Goal: Book appointment/travel/reservation

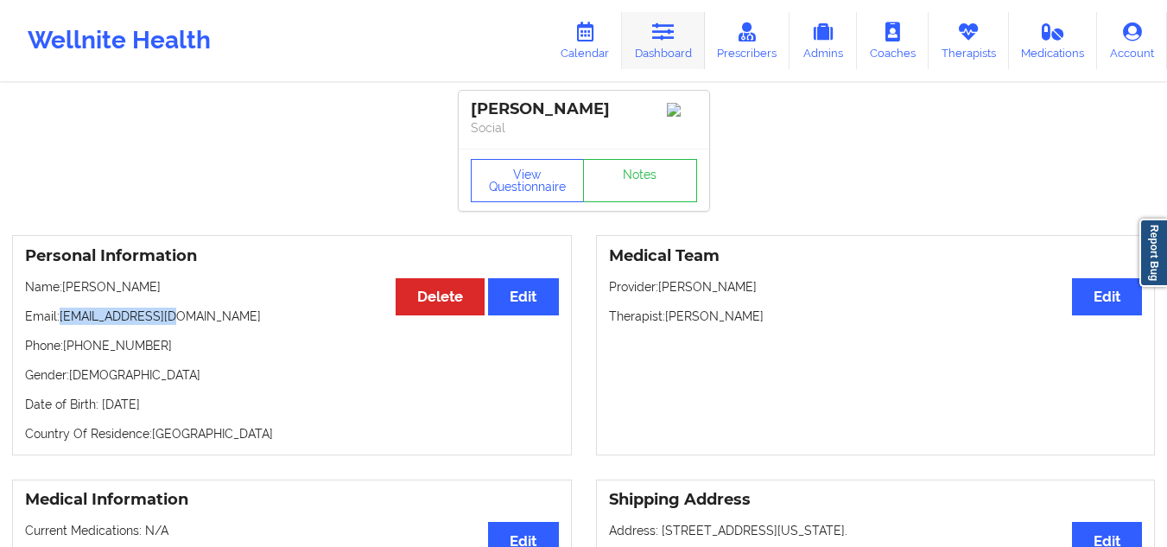
drag, startPoint x: 0, startPoint y: 0, endPoint x: 653, endPoint y: 41, distance: 654.3
click at [653, 41] on link "Dashboard" at bounding box center [663, 40] width 83 height 57
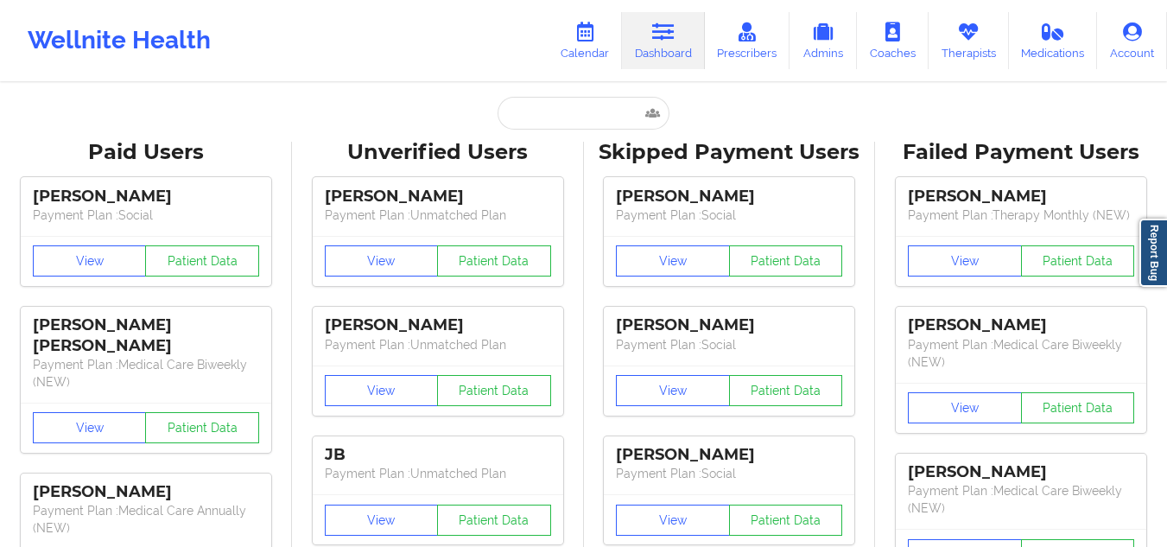
click at [524, 114] on input "text" at bounding box center [583, 113] width 171 height 33
paste input "Latisha Ack"
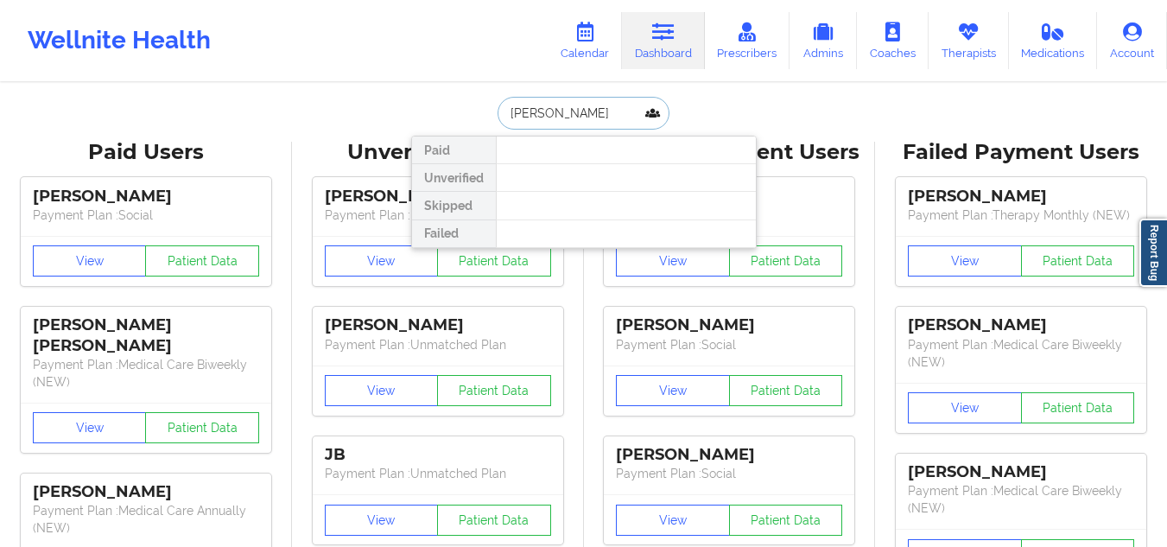
type input "Latish"
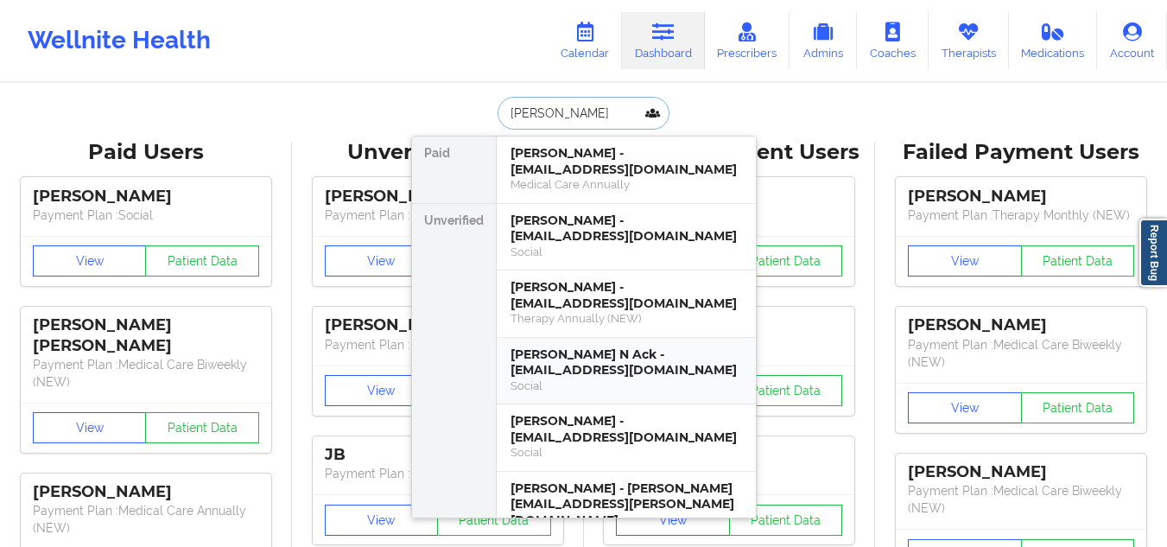
click at [605, 396] on div "Latisha N Ack - latishaack@yahoo.com Social" at bounding box center [626, 371] width 259 height 67
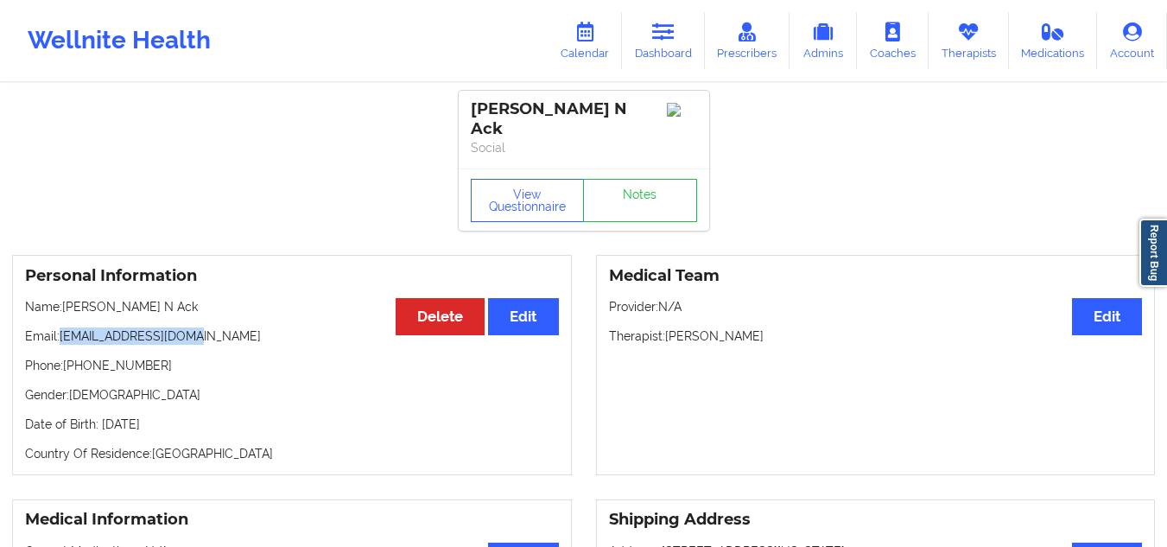
drag, startPoint x: 199, startPoint y: 318, endPoint x: 59, endPoint y: 314, distance: 140.0
click at [59, 327] on p "Email: latishaack@yahoo.com" at bounding box center [292, 335] width 534 height 17
copy p "latishaack@yahoo.com"
drag, startPoint x: 150, startPoint y: 347, endPoint x: 77, endPoint y: 359, distance: 74.4
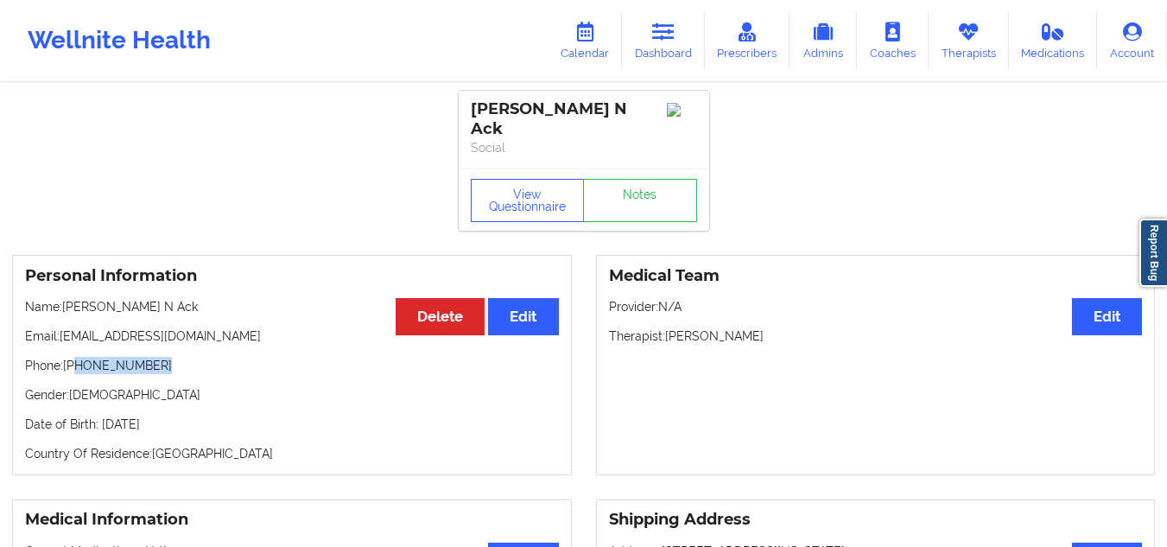
click at [77, 359] on p "Phone: +1917-531-4877" at bounding box center [292, 365] width 534 height 17
copy p "917-531-4877"
drag, startPoint x: 770, startPoint y: 327, endPoint x: 665, endPoint y: 325, distance: 104.5
click at [665, 327] on p "Therapist: Lenique C. Bligen" at bounding box center [876, 335] width 534 height 17
copy p "[PERSON_NAME]"
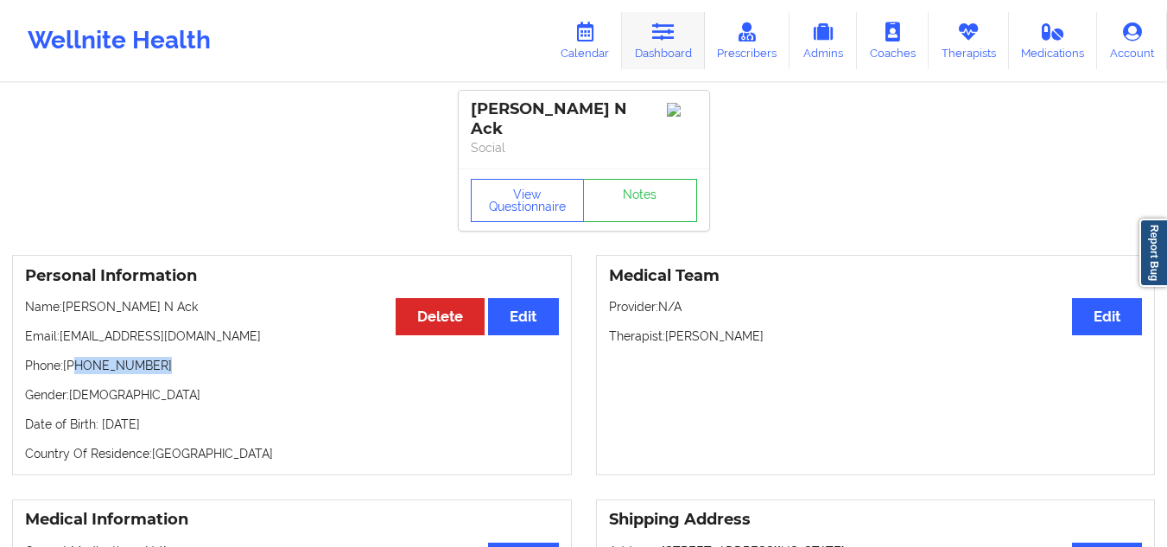
click at [671, 48] on link "Dashboard" at bounding box center [663, 40] width 83 height 57
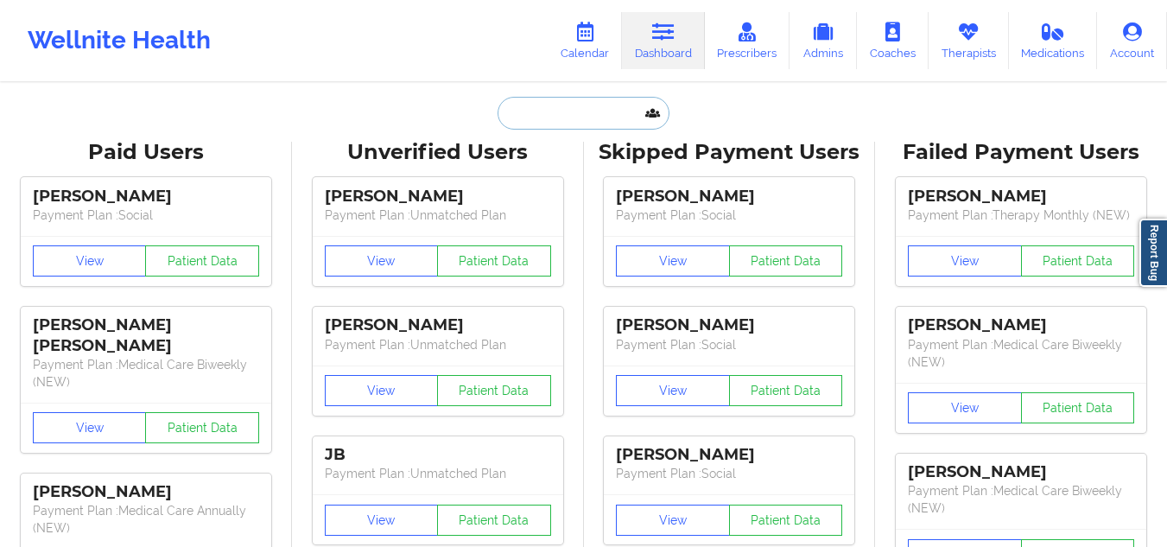
click at [589, 124] on input "text" at bounding box center [583, 113] width 171 height 33
paste input "5614201460"
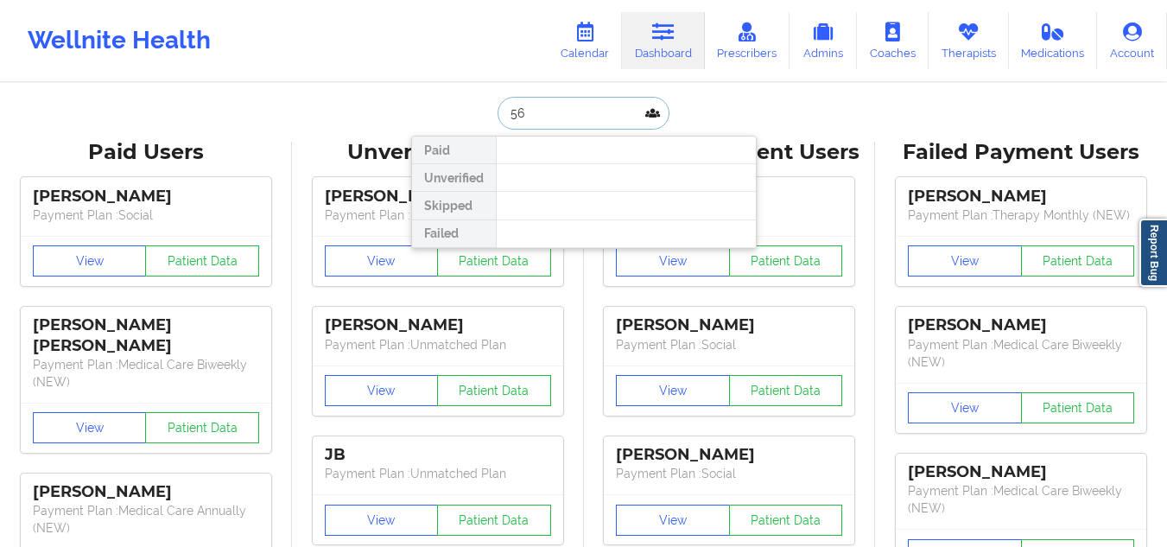
type input "5"
click at [536, 106] on input "jaycee reed" at bounding box center [583, 113] width 171 height 33
type input "jayce reed"
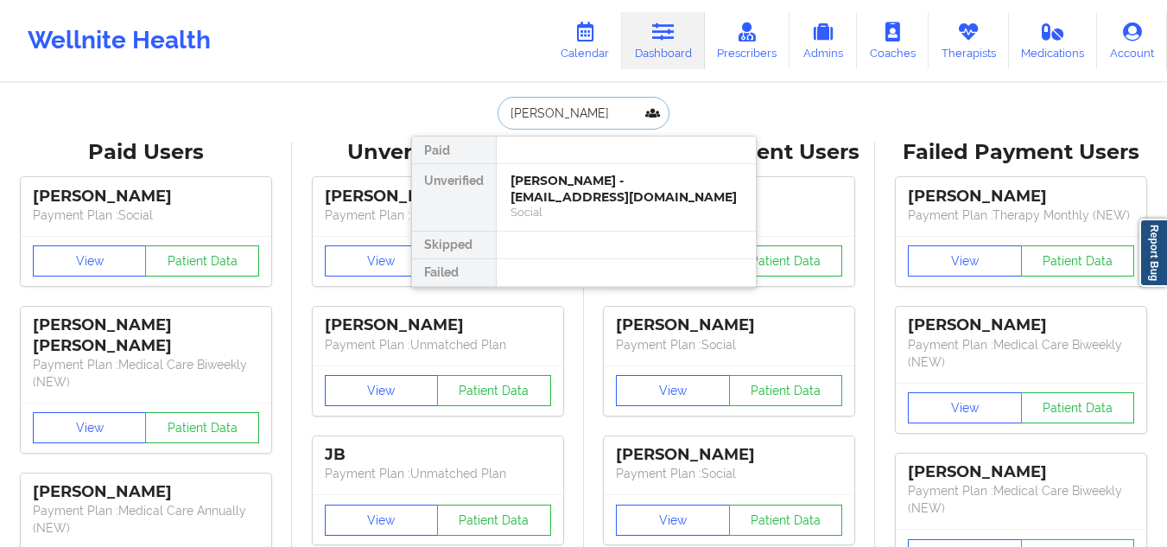
click at [567, 205] on div "Social" at bounding box center [627, 212] width 232 height 15
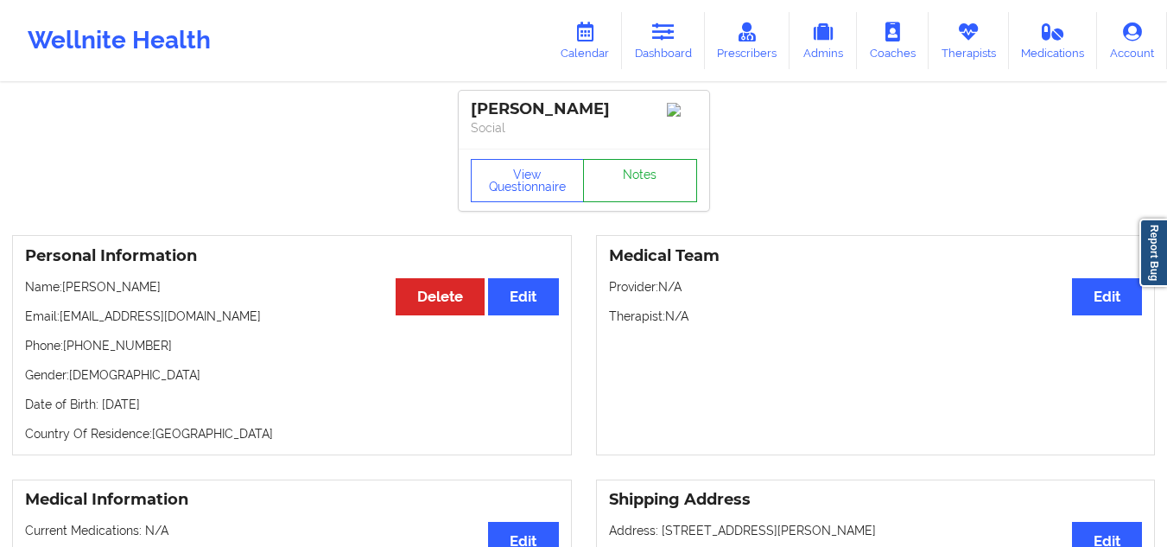
click at [668, 194] on link "Notes" at bounding box center [640, 180] width 114 height 43
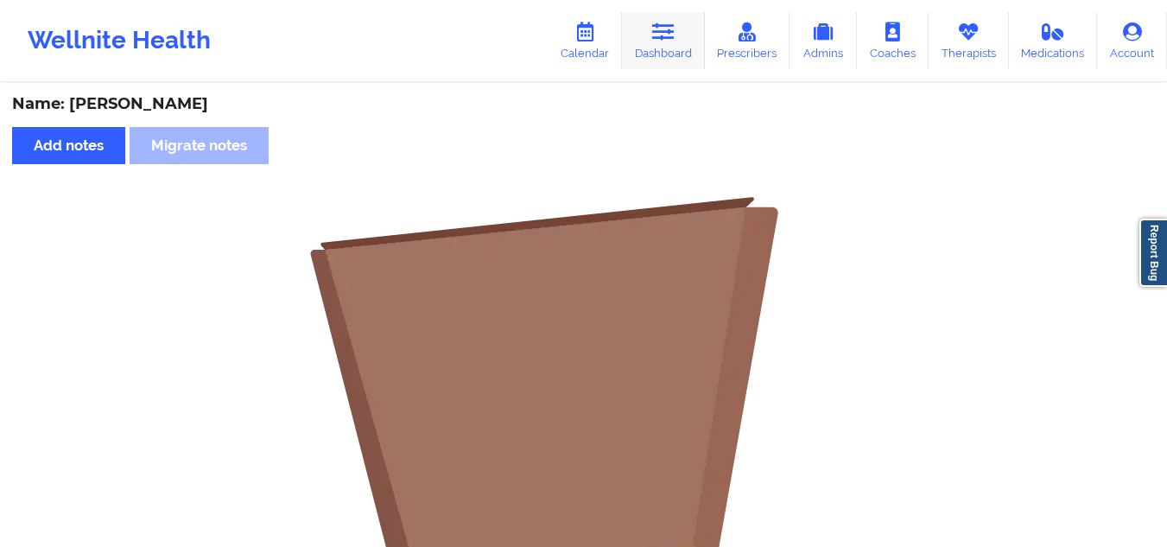
click at [651, 41] on link "Dashboard" at bounding box center [663, 40] width 83 height 57
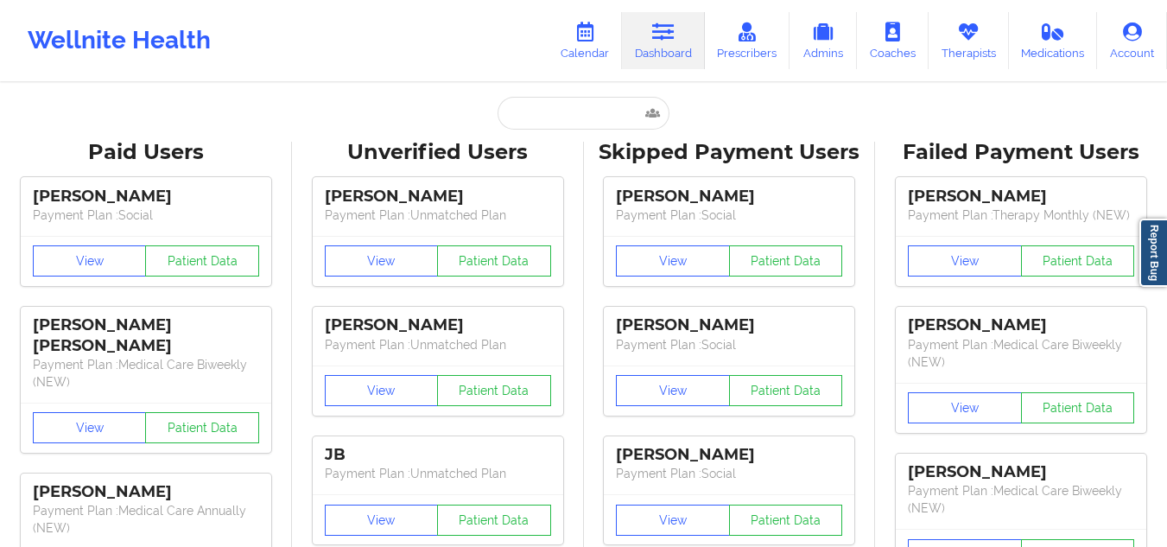
click at [537, 141] on div "Unverified Users" at bounding box center [438, 152] width 268 height 27
click at [537, 125] on input "text" at bounding box center [583, 113] width 171 height 33
paste input "Micaele"
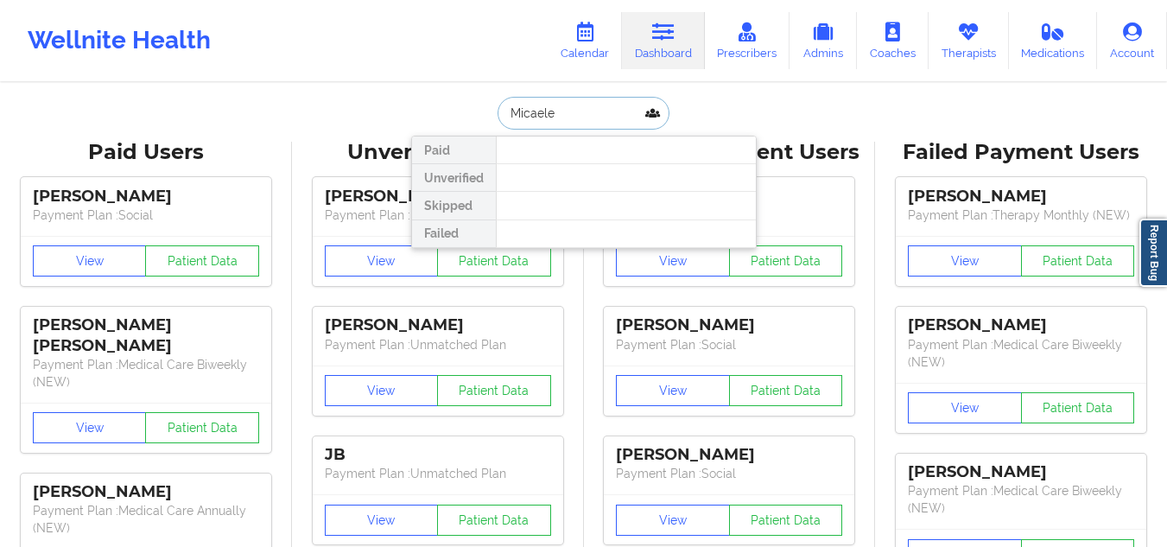
paste input "Jassaun Pieters"
type input "Jassaun Pieters"
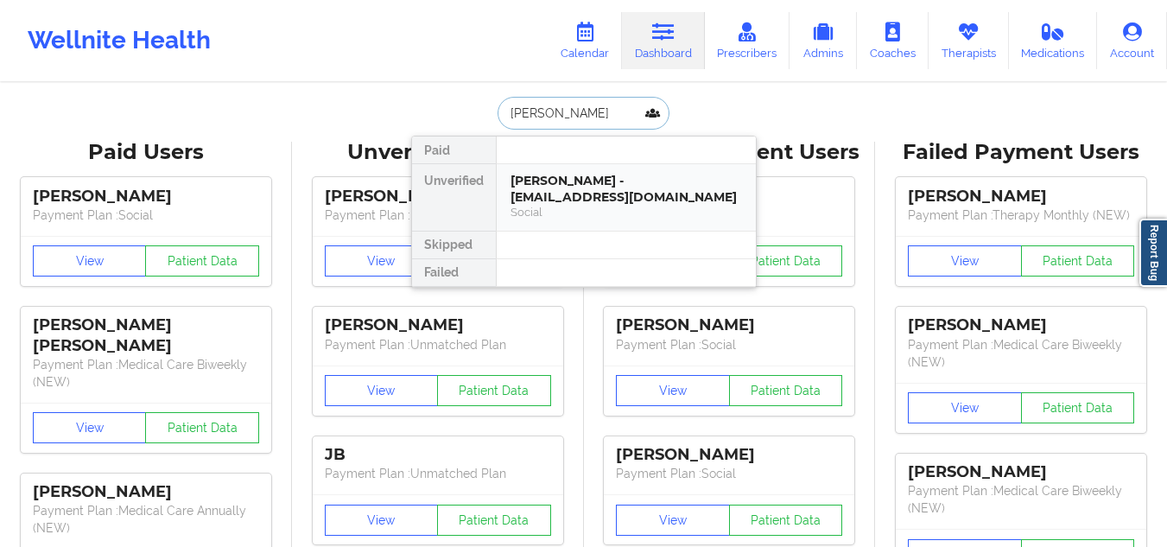
click at [576, 177] on div "Jassaun Pieters - shayannepieters@gmail.com" at bounding box center [627, 189] width 232 height 32
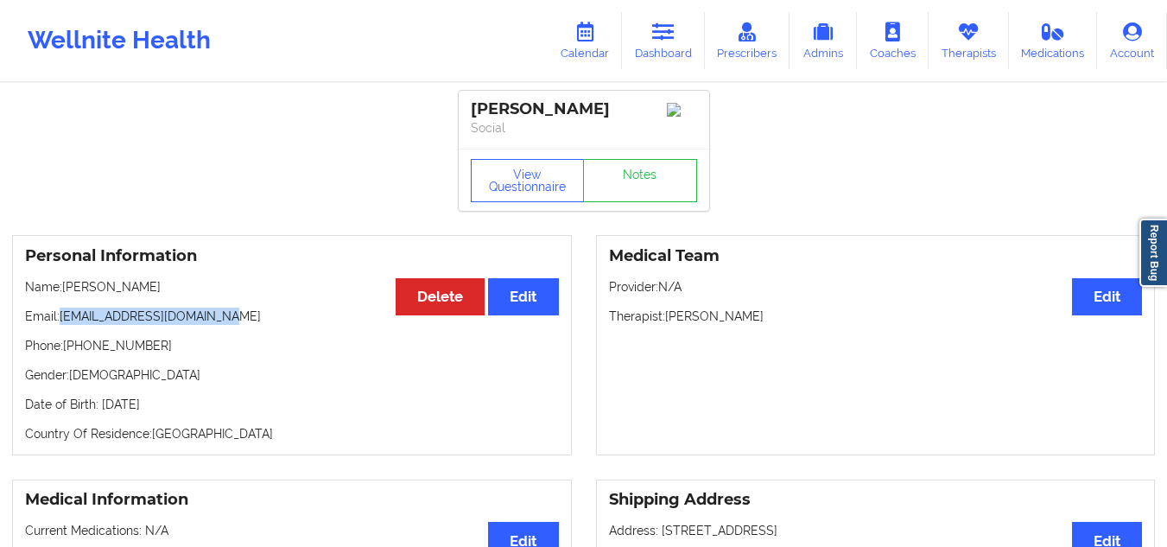
drag, startPoint x: 240, startPoint y: 316, endPoint x: 64, endPoint y: 329, distance: 176.7
click at [64, 325] on p "Email: shayannepieters@gmail.com" at bounding box center [292, 316] width 534 height 17
copy p "shayannepieters@gmail.com"
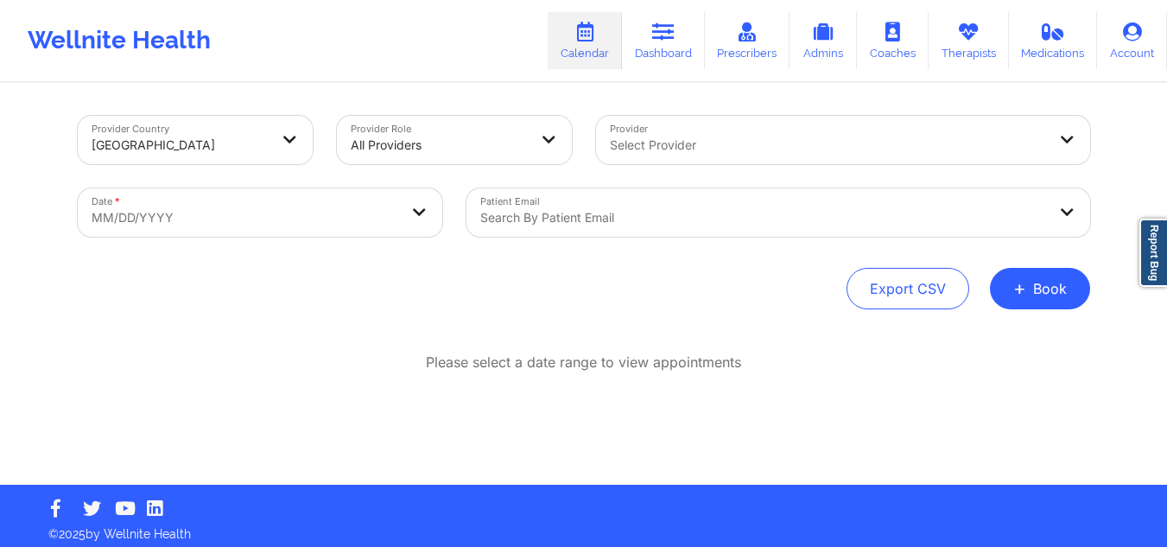
click at [868, 141] on div at bounding box center [828, 145] width 437 height 21
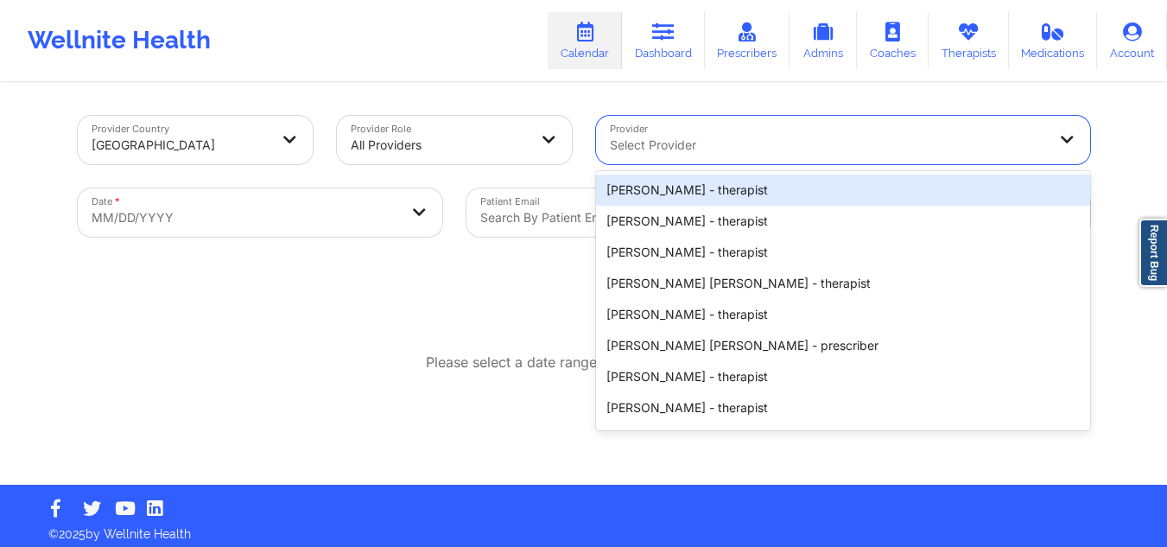
paste input "[PERSON_NAME]"
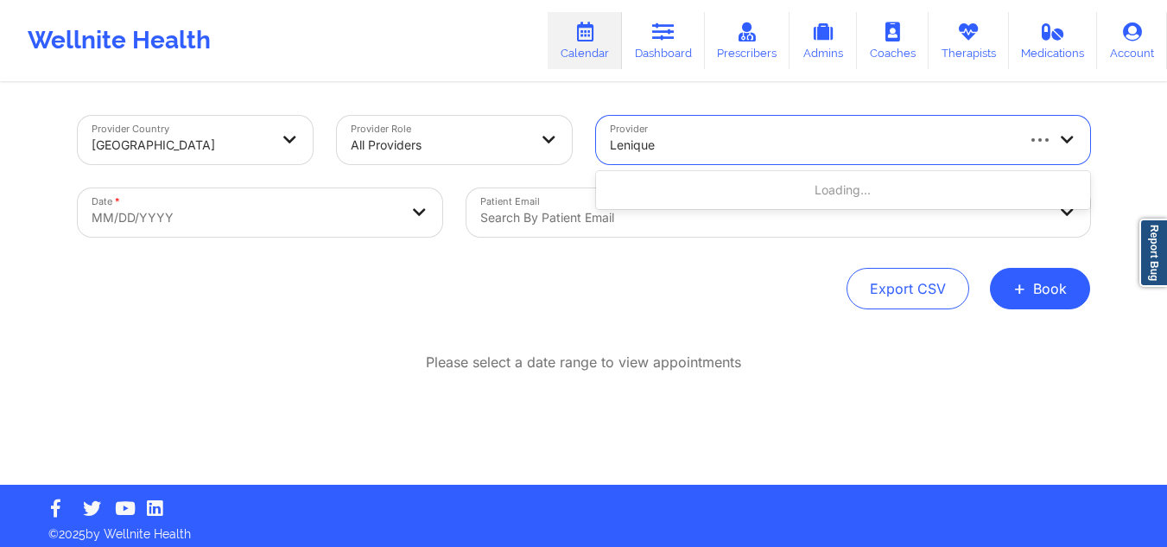
type input "Lenique"
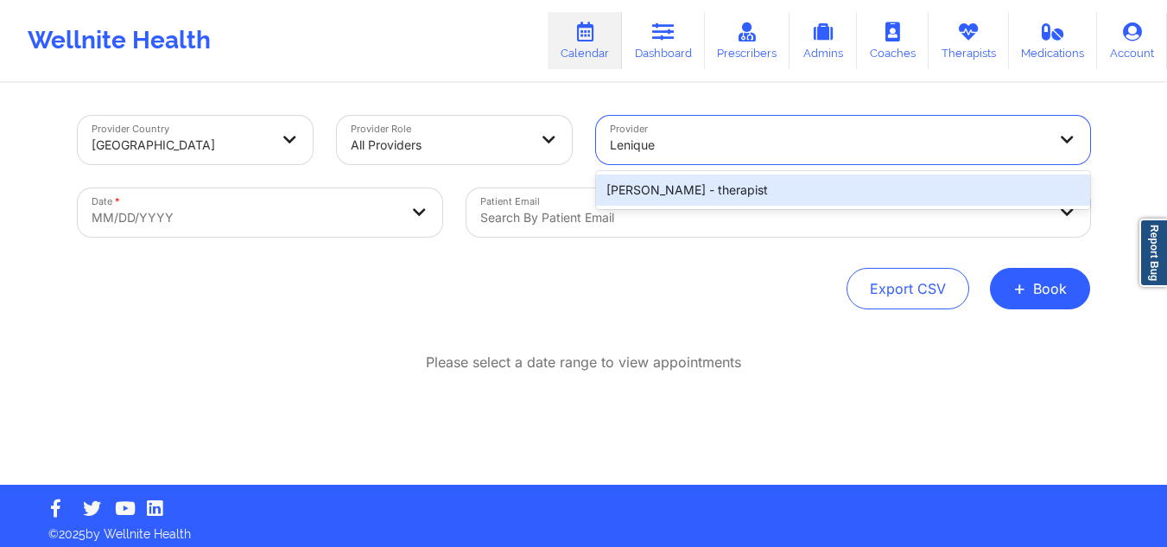
click at [730, 197] on div "[PERSON_NAME] - therapist" at bounding box center [843, 190] width 494 height 31
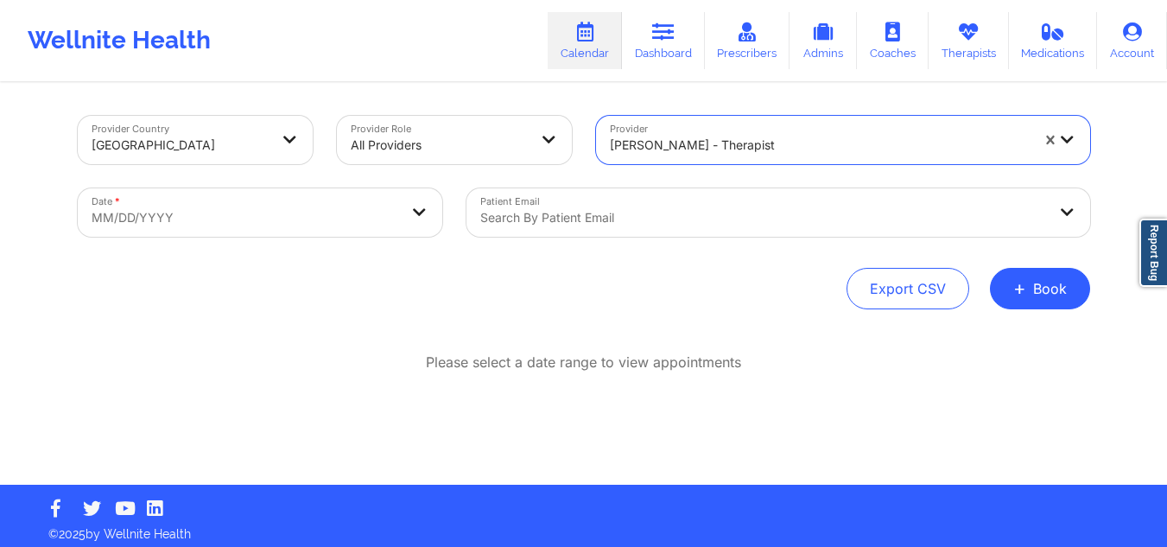
click at [378, 220] on body "Wellnite Health Calendar Dashboard Prescribers Admins Coaches Therapists Medica…" at bounding box center [583, 273] width 1167 height 547
select select "2025-8"
select select "2025-9"
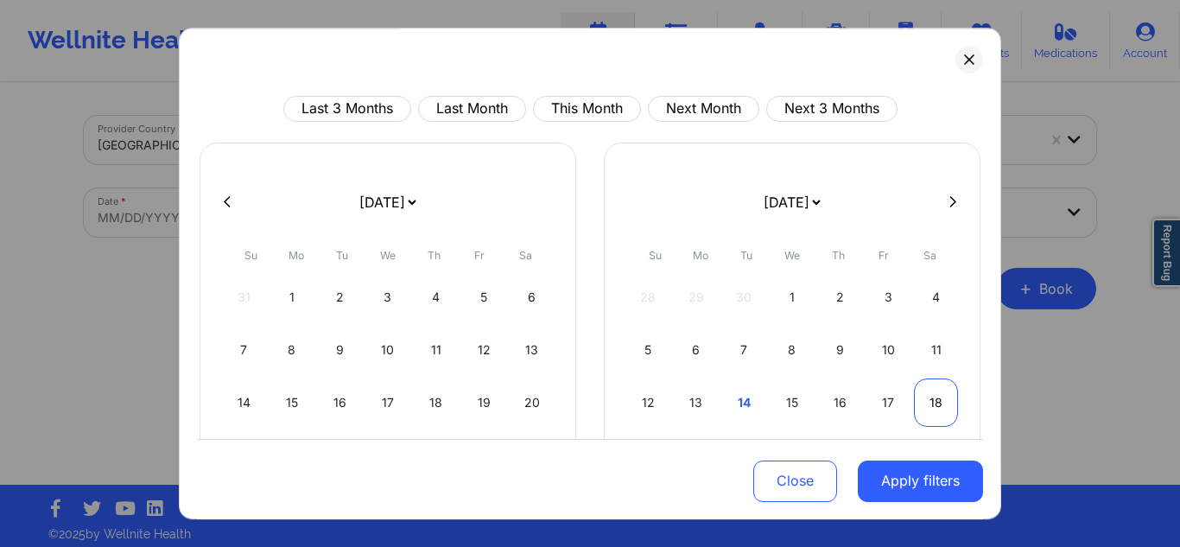
click at [932, 402] on div "18" at bounding box center [936, 402] width 44 height 48
select select "2025-9"
select select "2025-10"
select select "2025-9"
select select "2025-10"
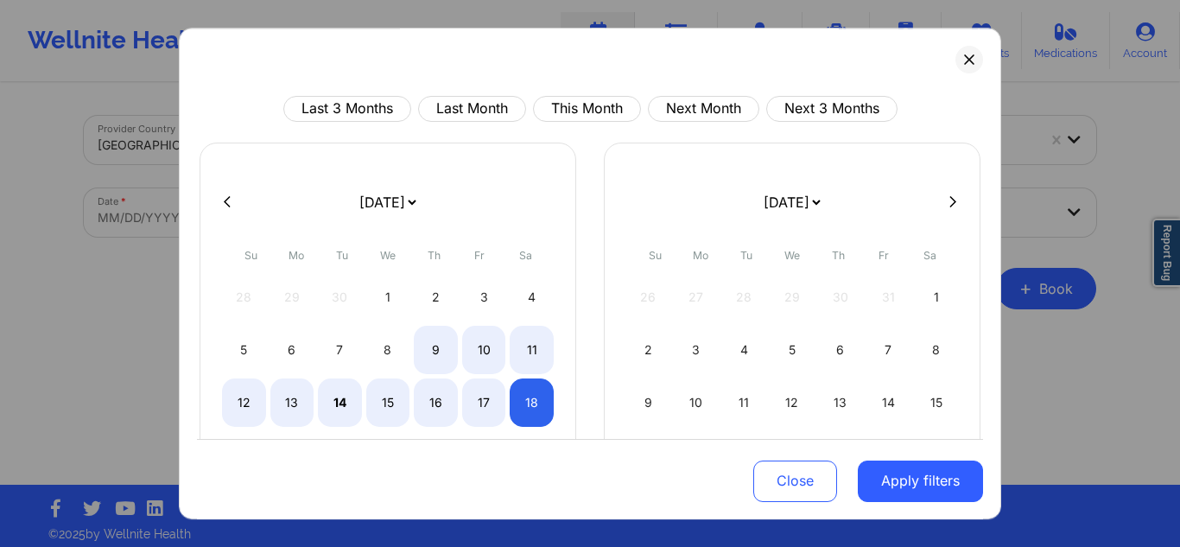
select select "2025-9"
select select "2025-10"
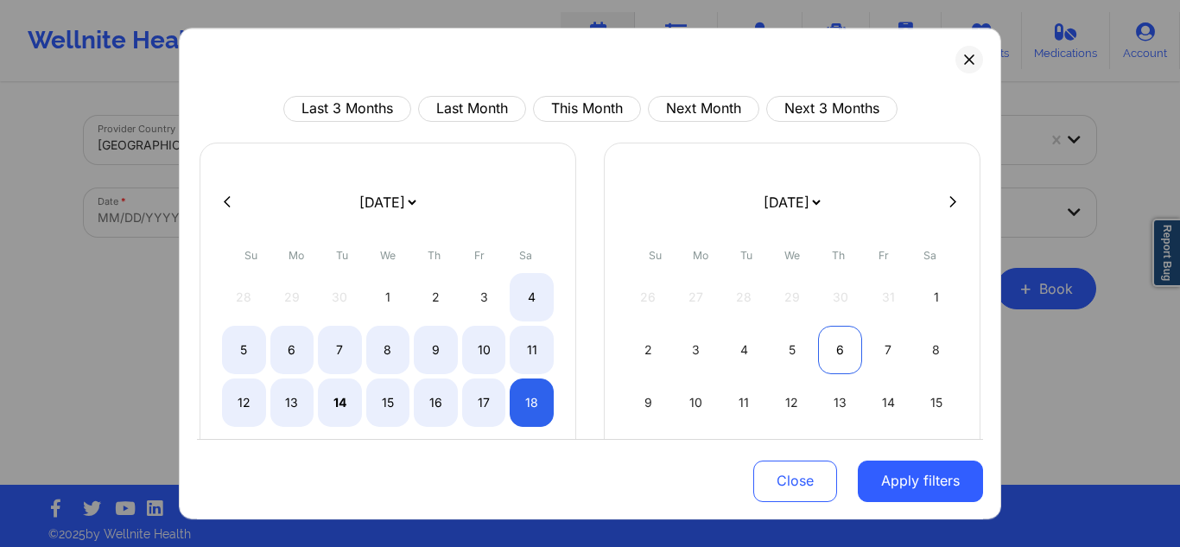
select select "2025-9"
select select "2025-10"
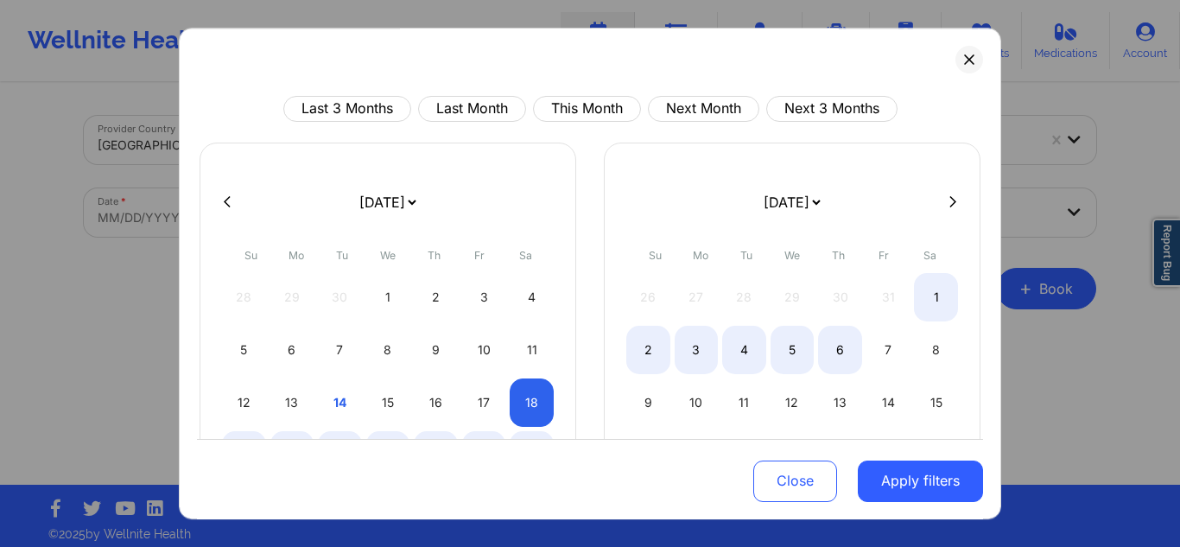
select select "2025-9"
select select "2025-10"
select select "2025-9"
select select "2025-10"
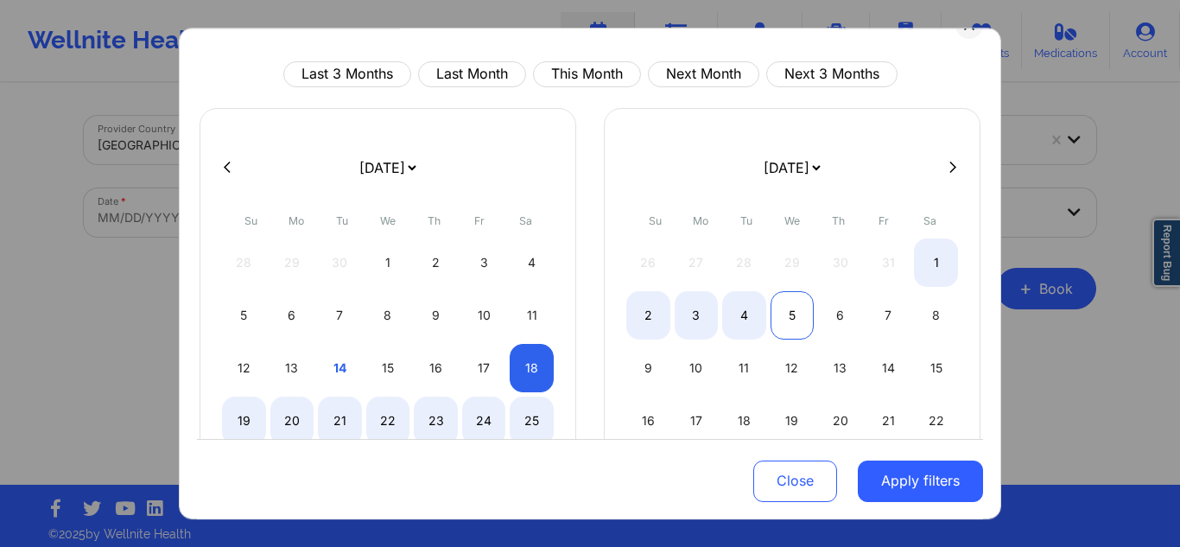
select select "2025-9"
select select "2025-10"
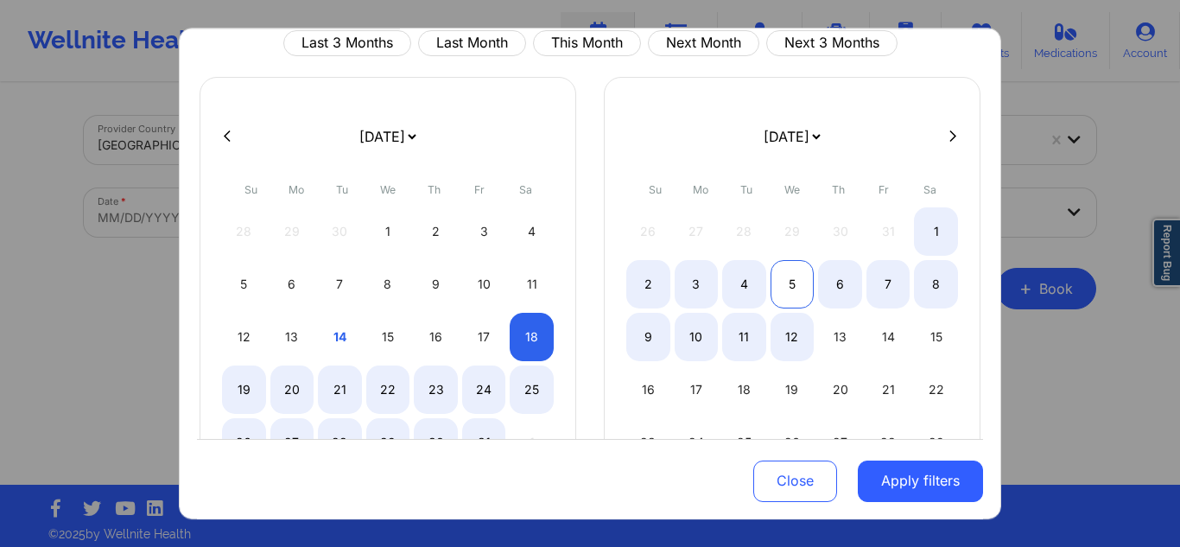
select select "2025-9"
select select "2025-10"
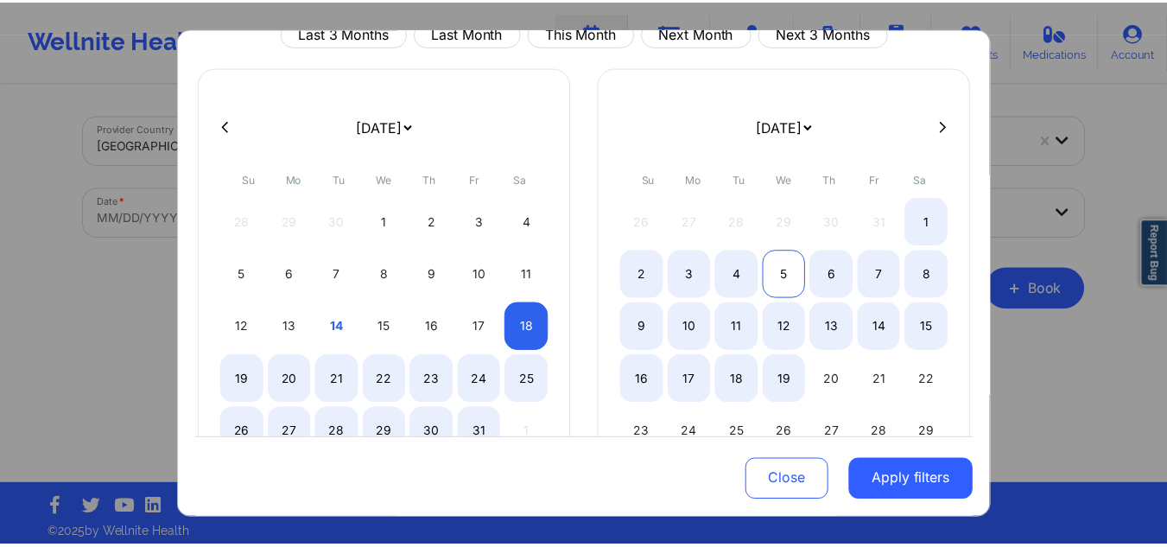
scroll to position [104, 0]
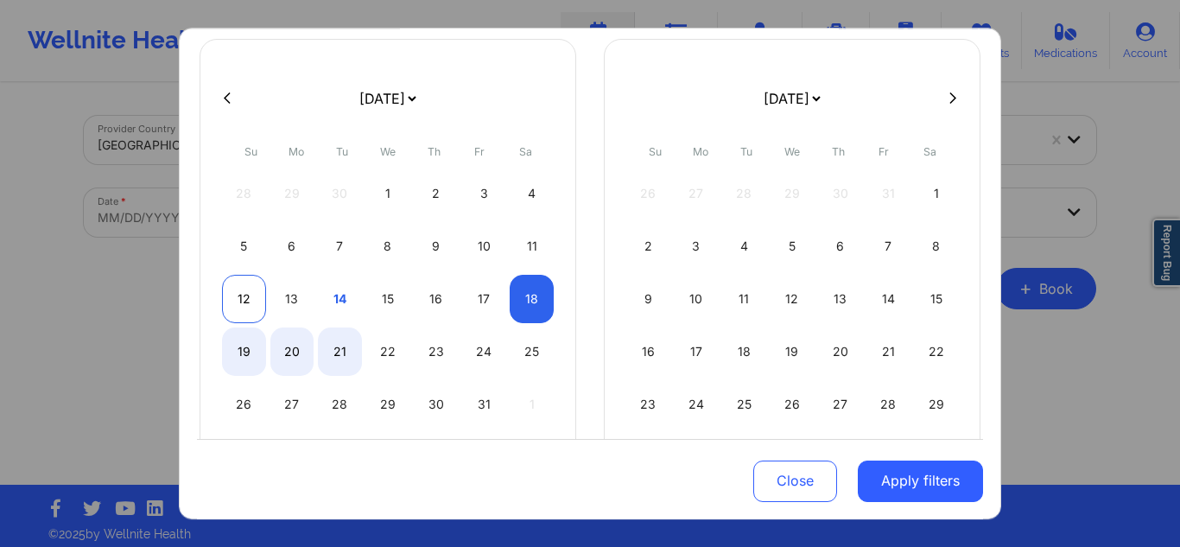
select select "2025-9"
select select "2025-10"
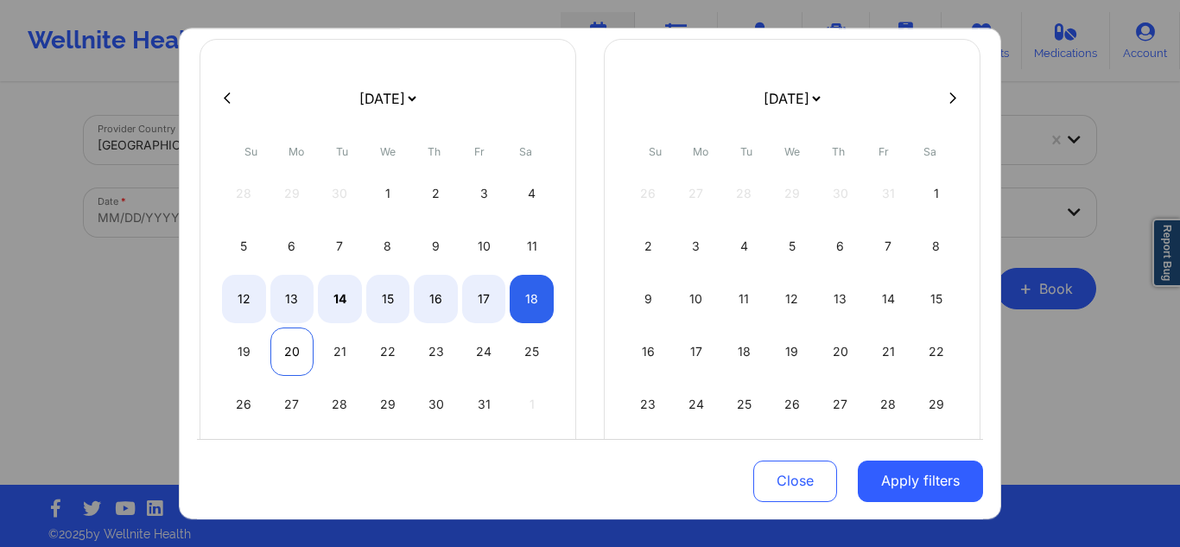
select select "2025-9"
select select "2025-10"
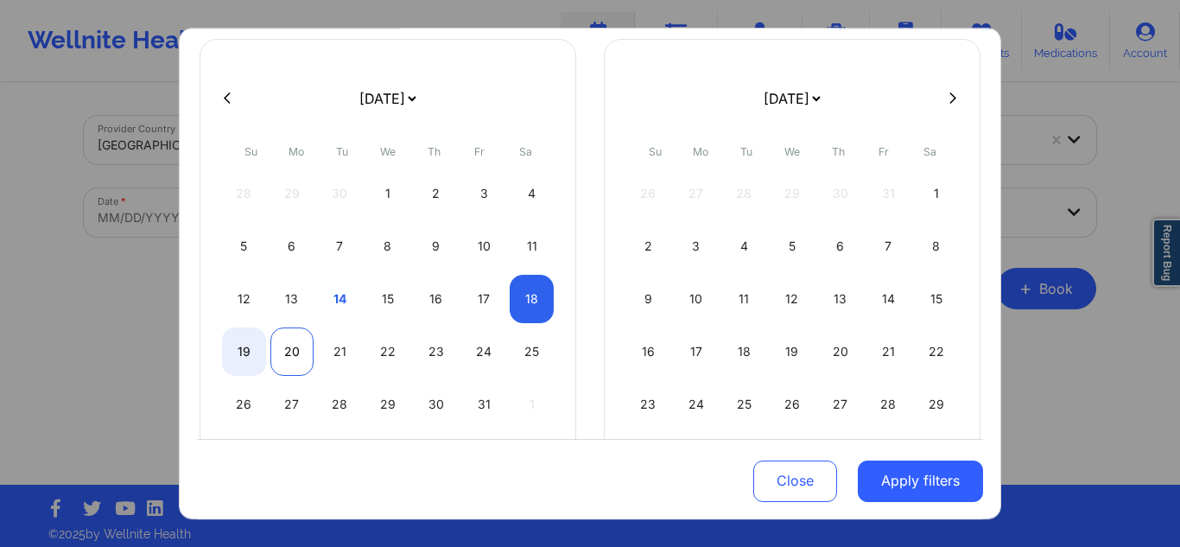
click at [298, 365] on div "20" at bounding box center [292, 351] width 44 height 48
select select "2025-9"
select select "2025-10"
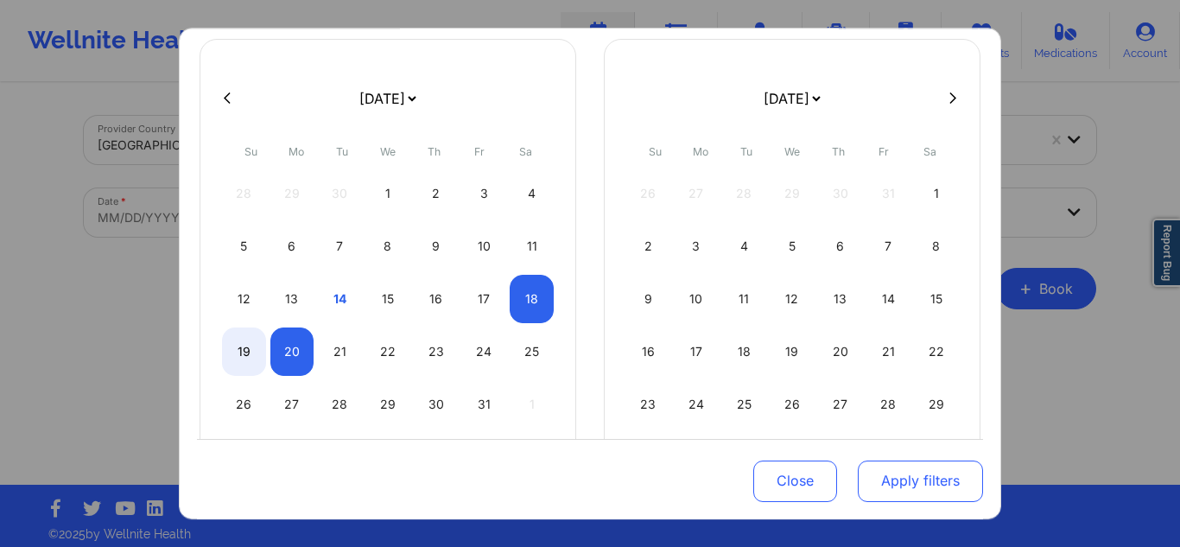
click at [874, 473] on button "Apply filters" at bounding box center [920, 480] width 125 height 41
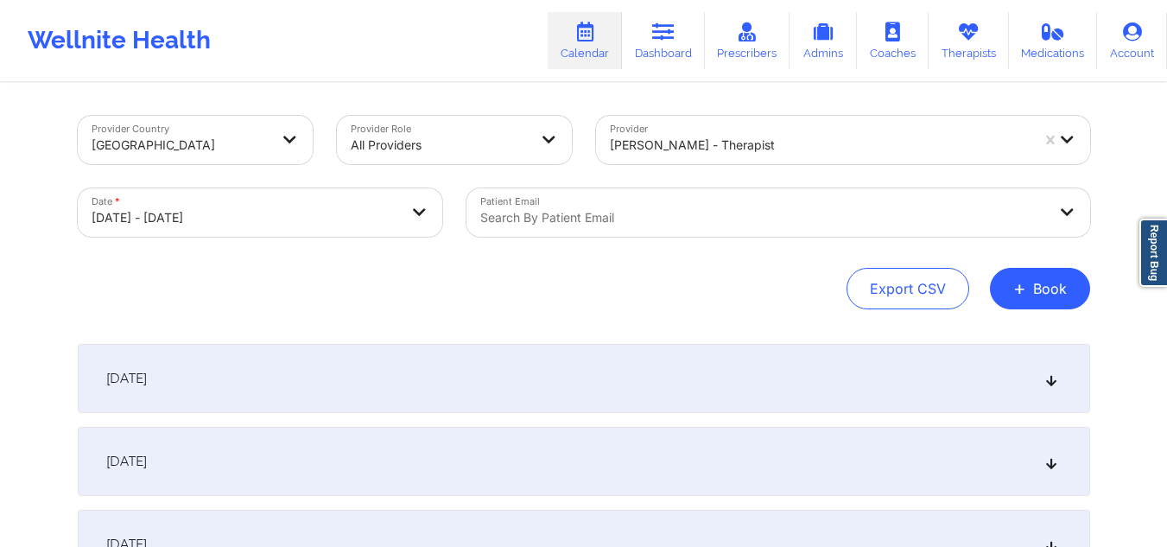
scroll to position [111, 0]
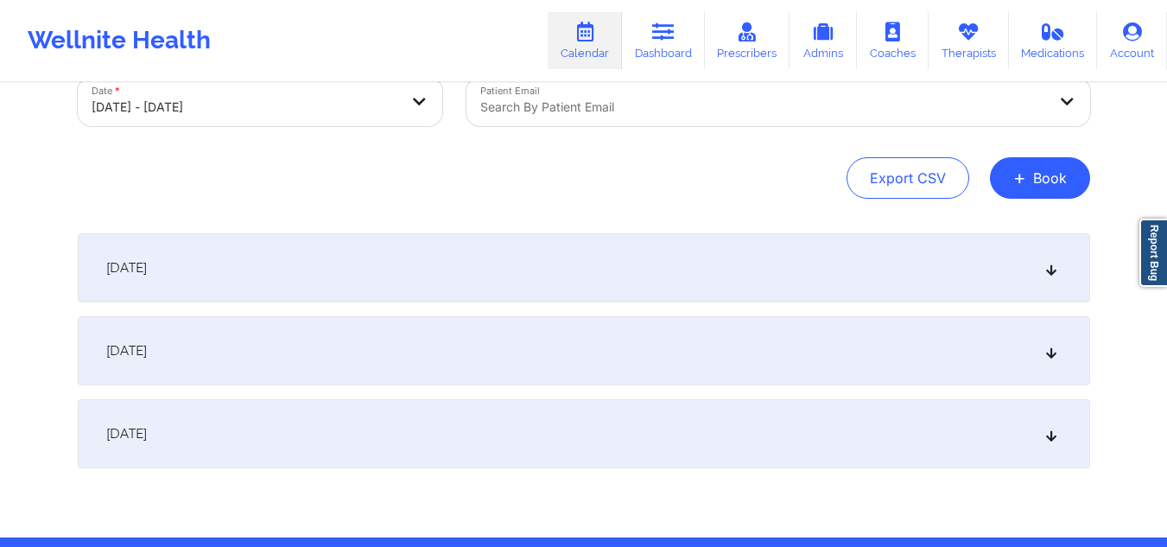
click at [1054, 427] on div "[DATE]" at bounding box center [584, 433] width 1012 height 69
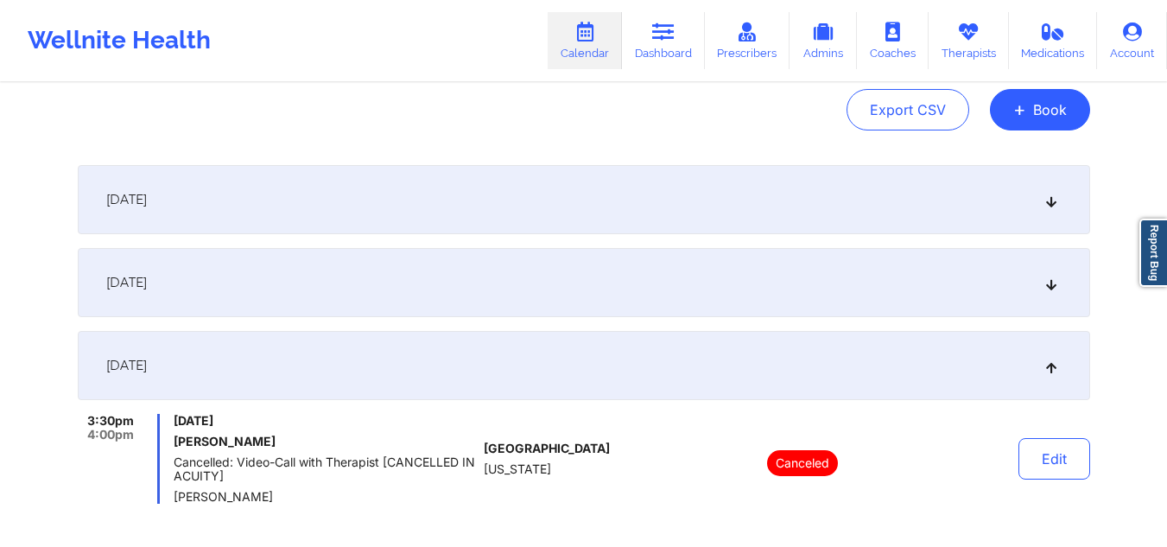
scroll to position [177, 0]
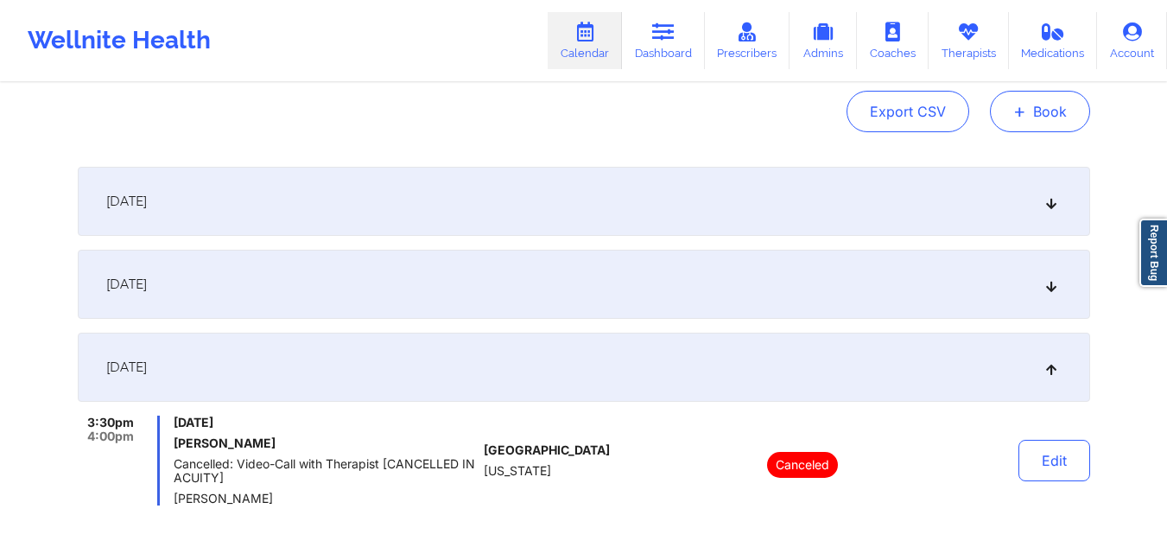
click at [1060, 117] on button "+ Book" at bounding box center [1040, 111] width 100 height 41
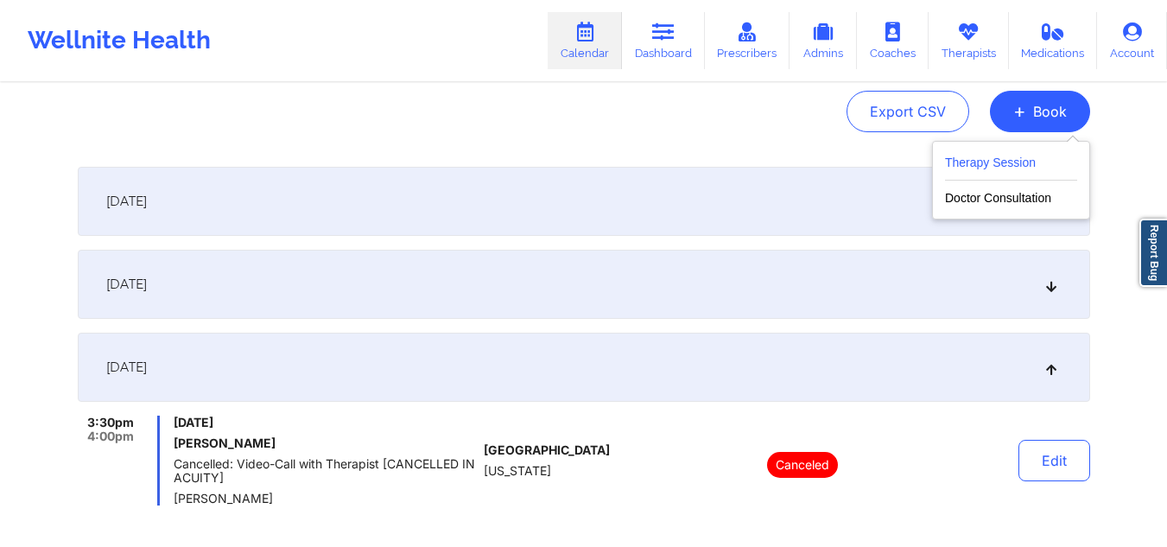
click at [979, 165] on button "Therapy Session" at bounding box center [1011, 166] width 132 height 29
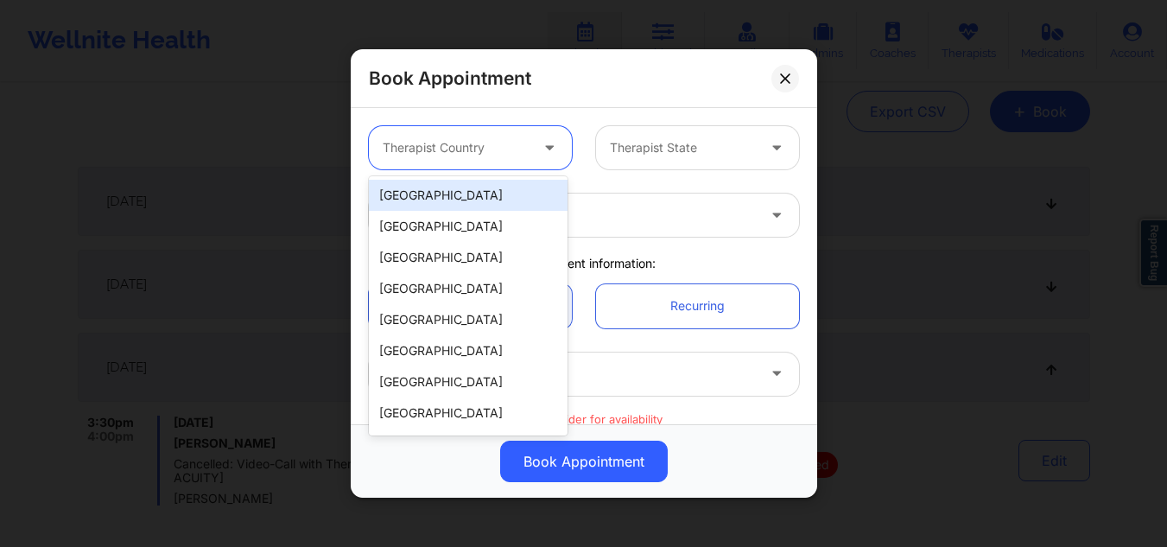
click at [428, 143] on div at bounding box center [456, 147] width 146 height 21
click at [428, 187] on div "[GEOGRAPHIC_DATA]" at bounding box center [468, 195] width 199 height 31
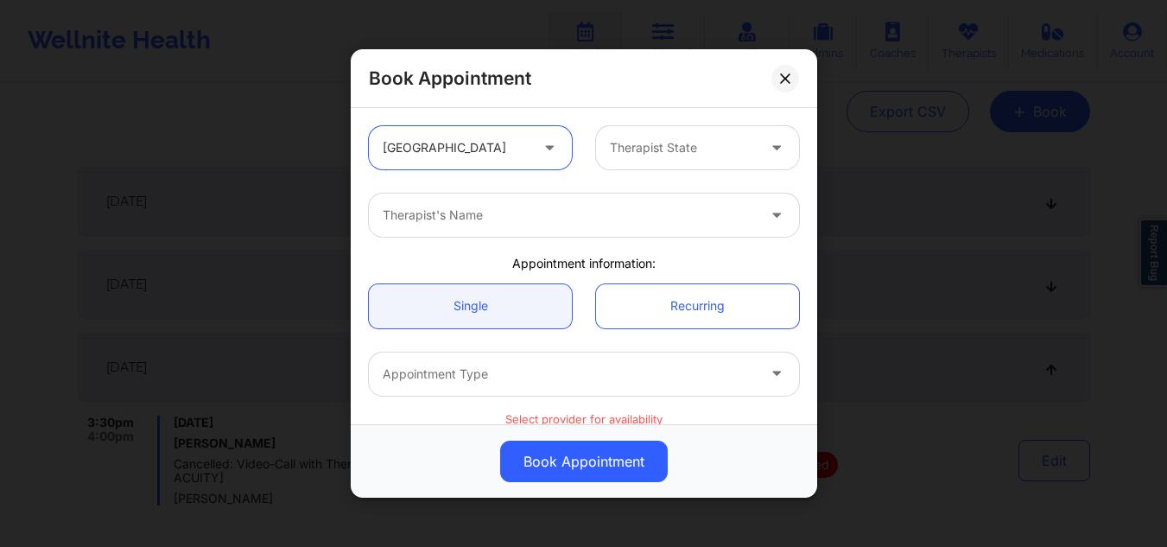
click at [667, 156] on div at bounding box center [683, 147] width 146 height 21
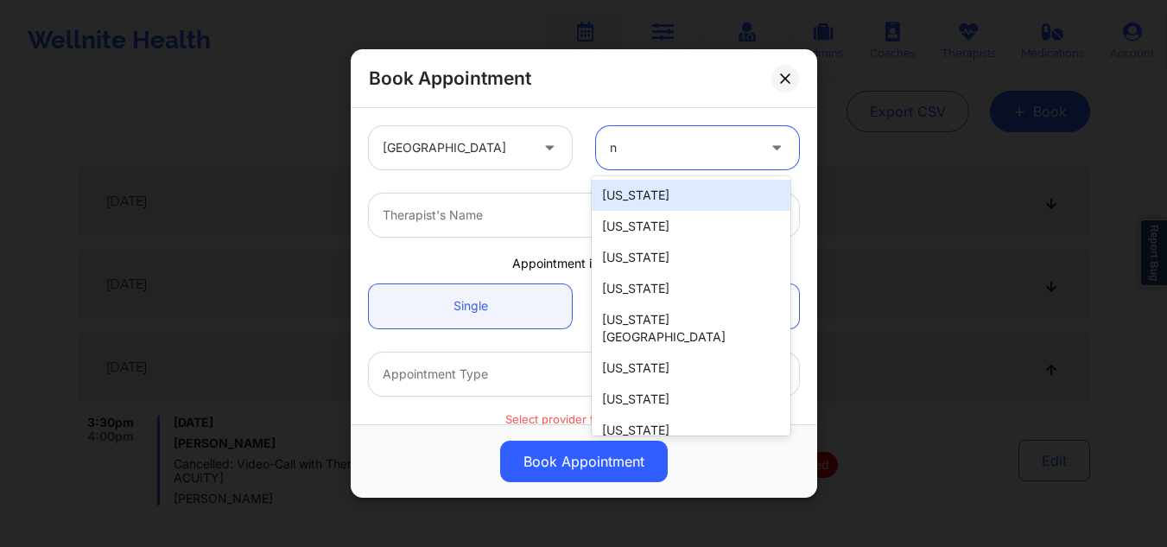
type input "ny"
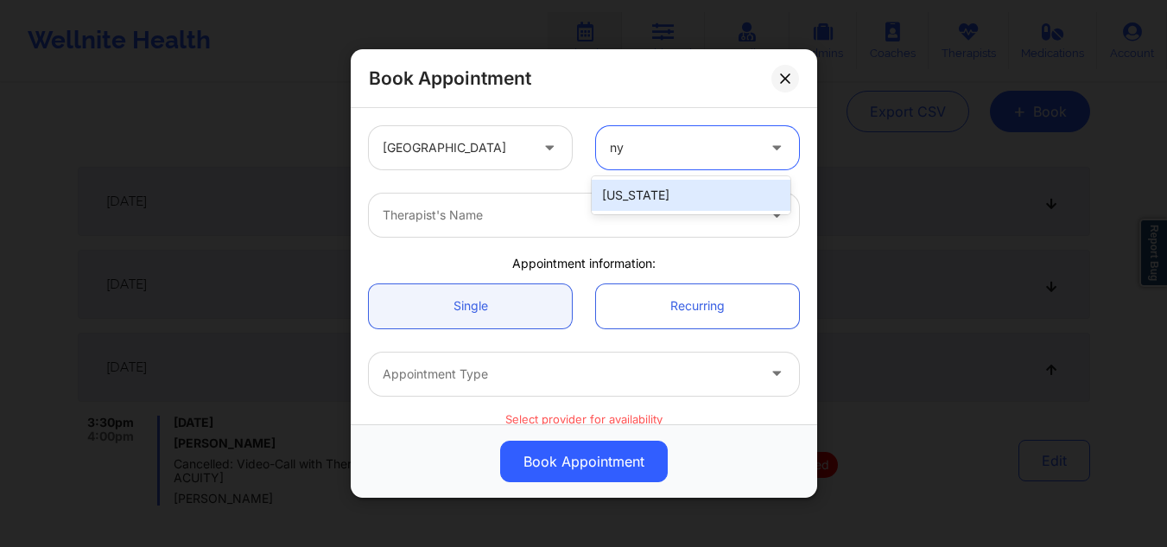
click at [650, 187] on div "[US_STATE]" at bounding box center [691, 195] width 199 height 31
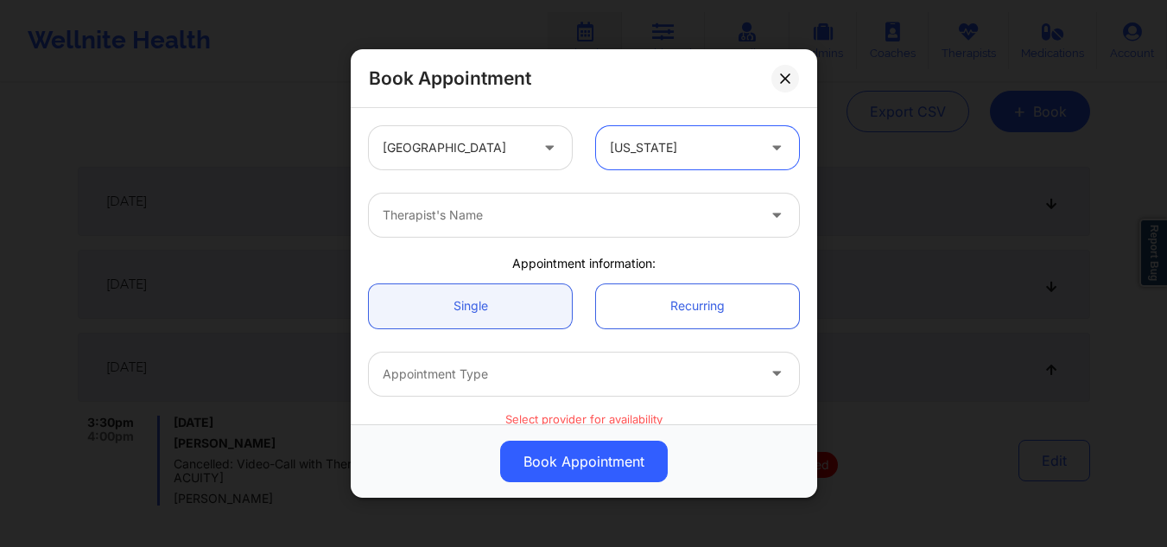
click at [608, 211] on div at bounding box center [569, 215] width 373 height 21
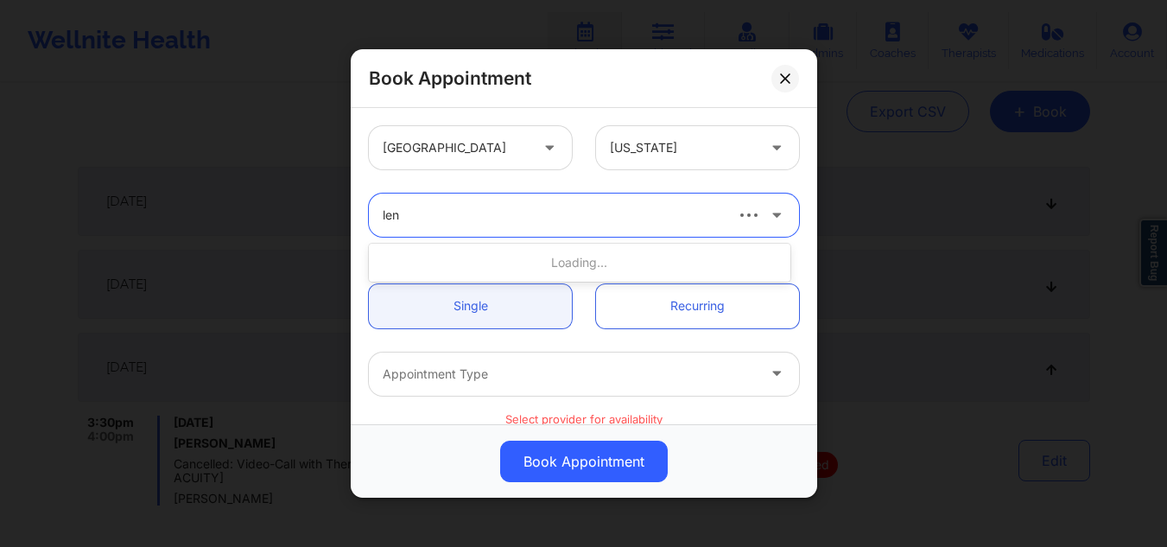
type input "[PERSON_NAME]"
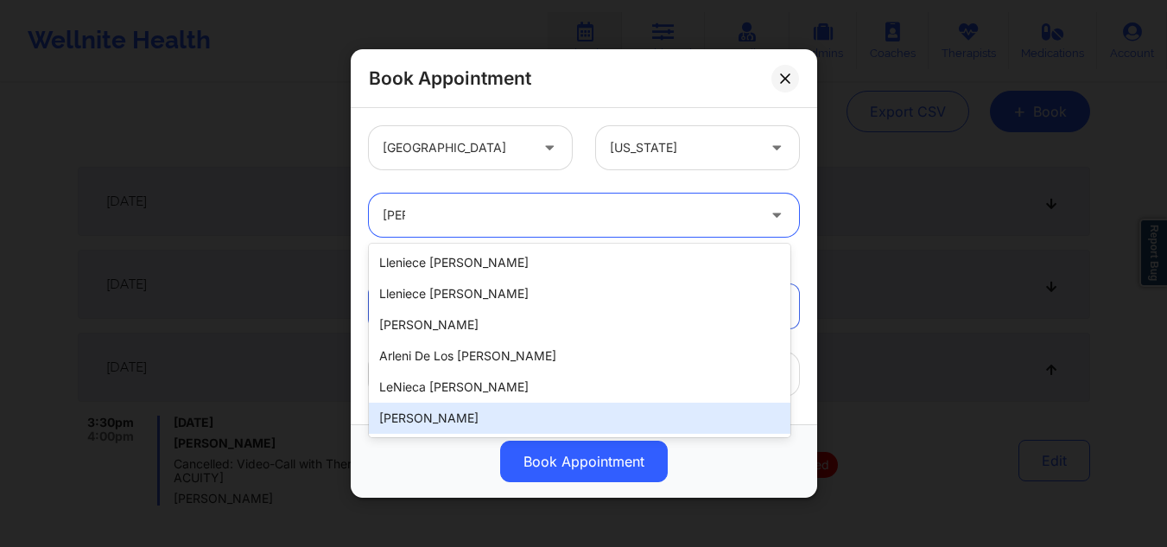
click at [425, 420] on div "[PERSON_NAME]" at bounding box center [580, 418] width 422 height 31
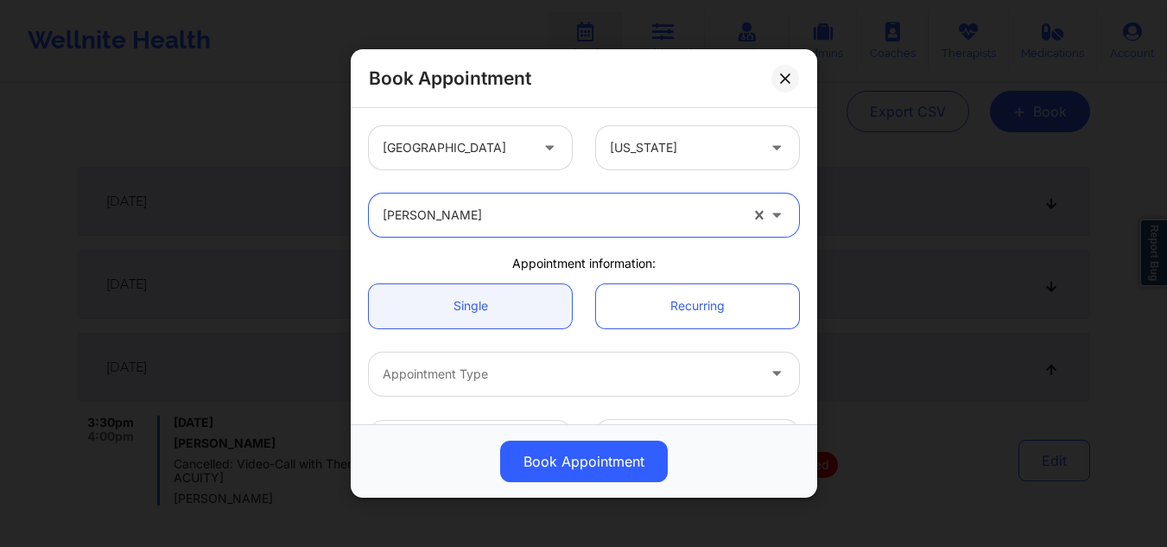
click at [637, 378] on div at bounding box center [569, 374] width 373 height 21
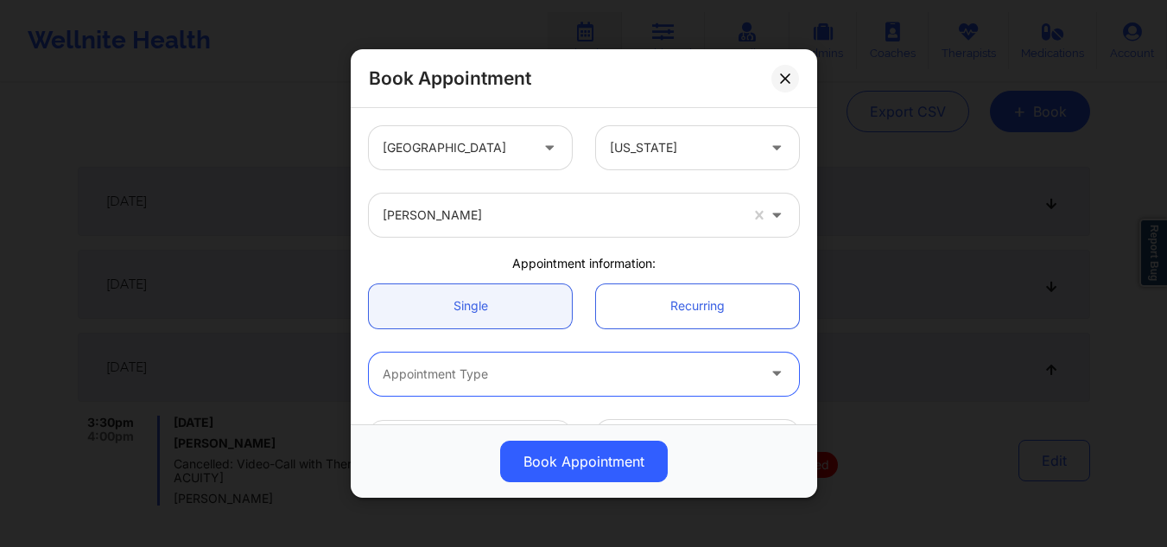
click at [585, 385] on div "Appointment Type" at bounding box center [563, 373] width 389 height 43
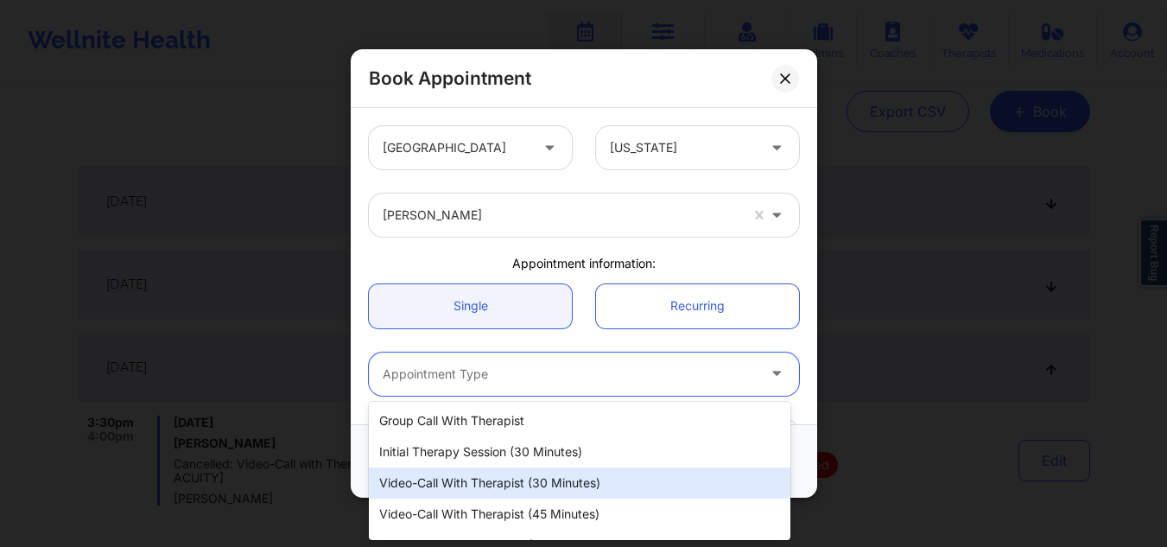
click at [561, 479] on div "Video-Call with Therapist (30 minutes)" at bounding box center [580, 482] width 422 height 31
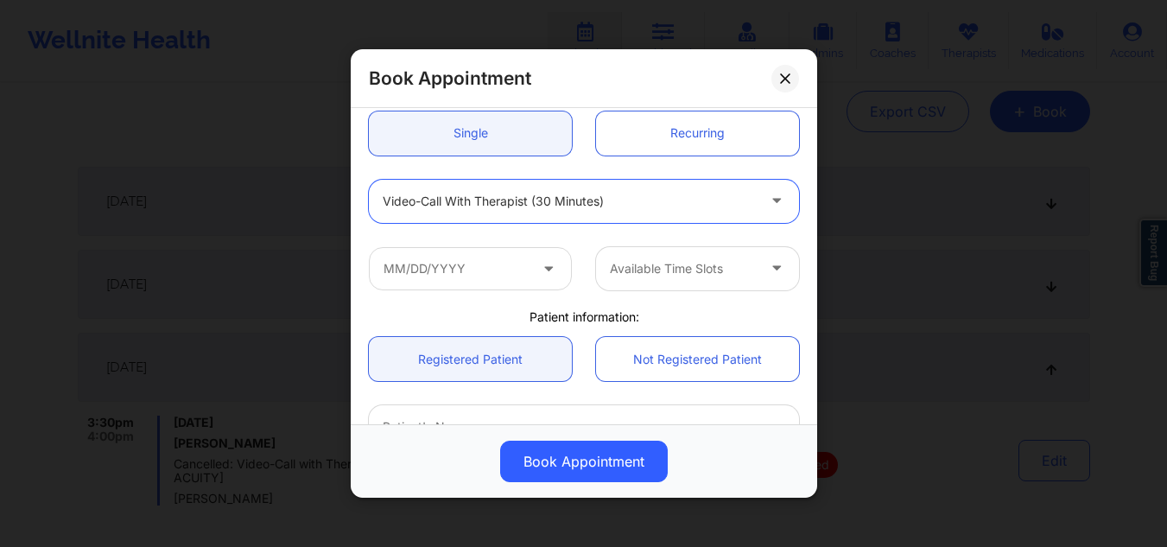
scroll to position [184, 0]
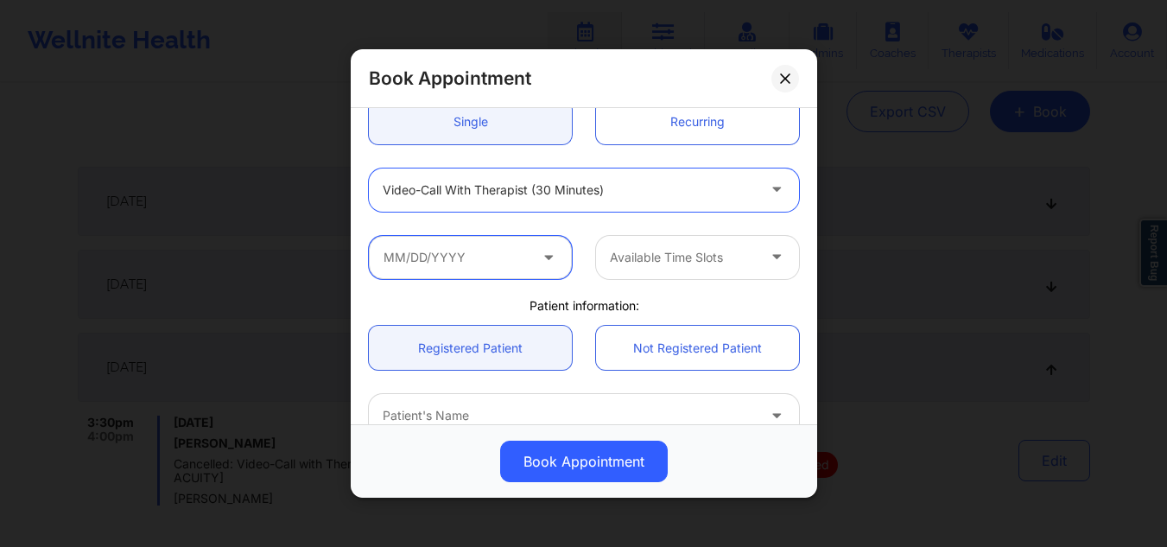
click at [507, 251] on input "text" at bounding box center [470, 256] width 203 height 43
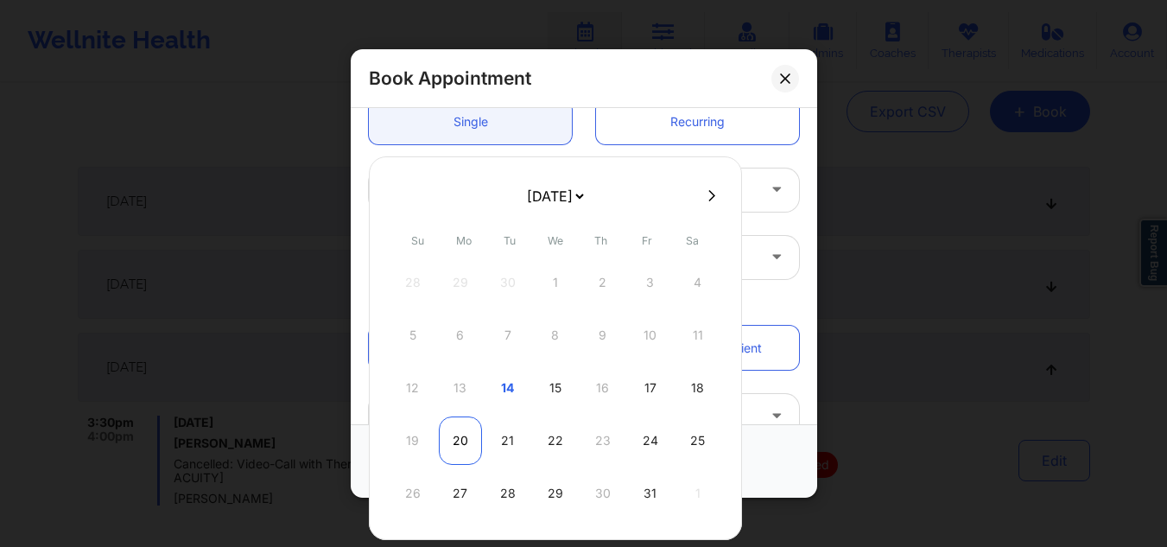
click at [464, 440] on div "20" at bounding box center [460, 440] width 43 height 48
type input "[DATE]"
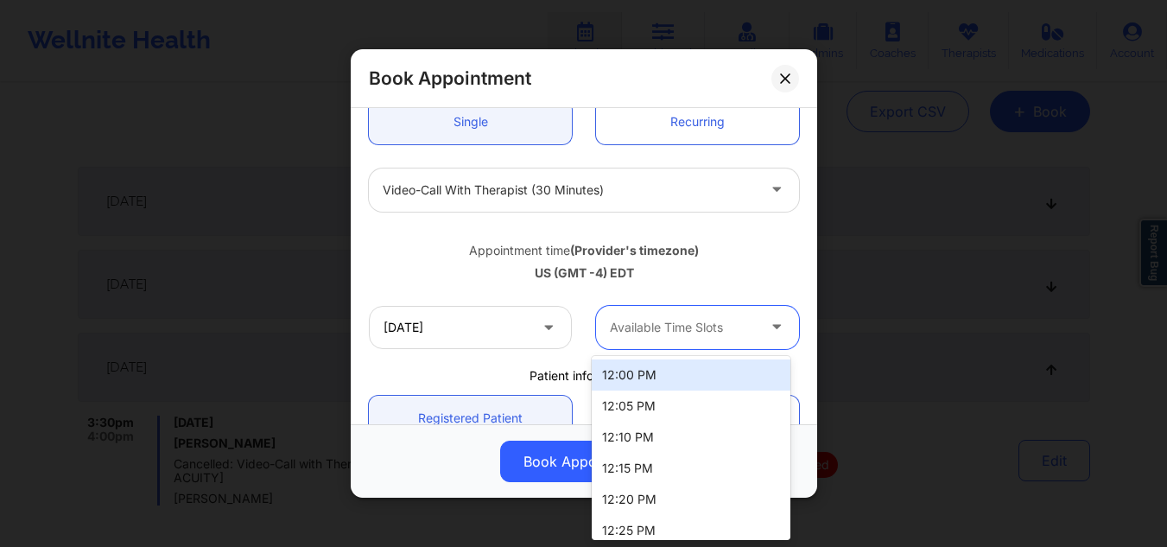
click at [647, 308] on div "Available Time Slots" at bounding box center [677, 327] width 162 height 43
type input "6"
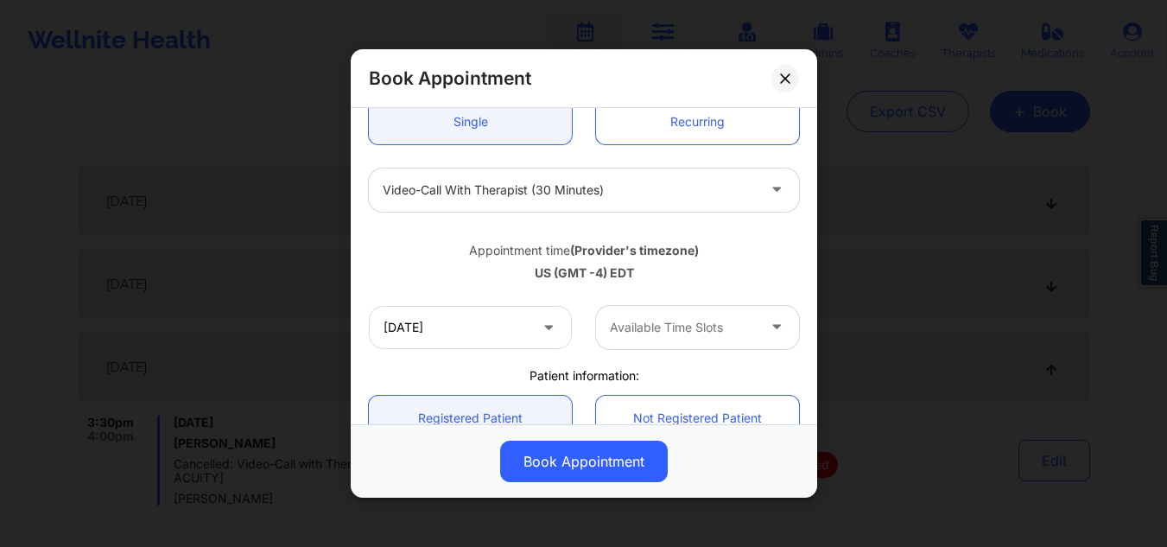
click at [727, 263] on div "Appointment time (Provider's timezone) [GEOGRAPHIC_DATA] (GMT -4) EDT" at bounding box center [584, 258] width 454 height 46
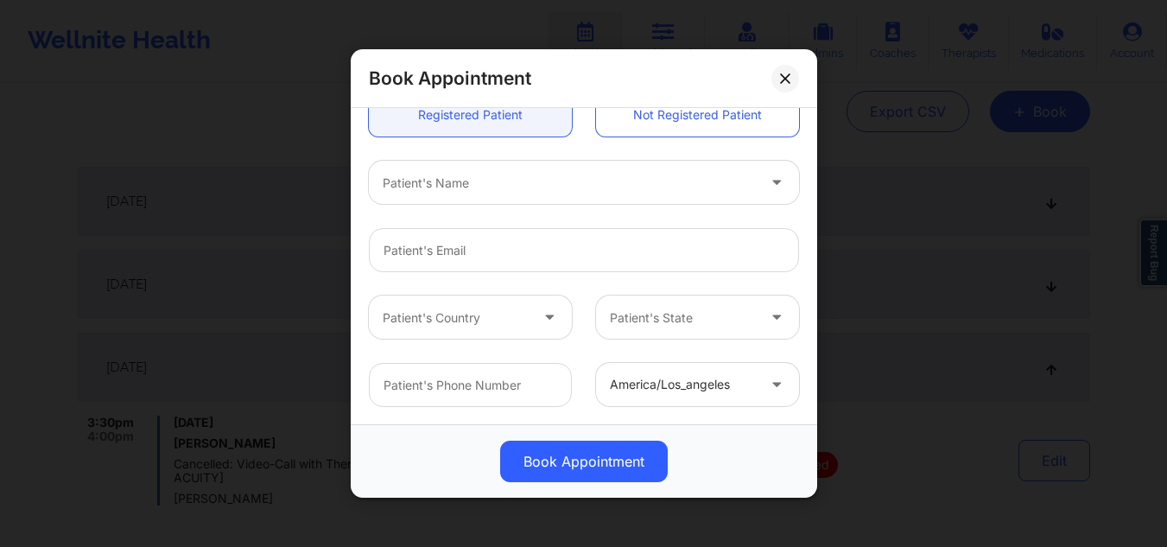
scroll to position [175, 0]
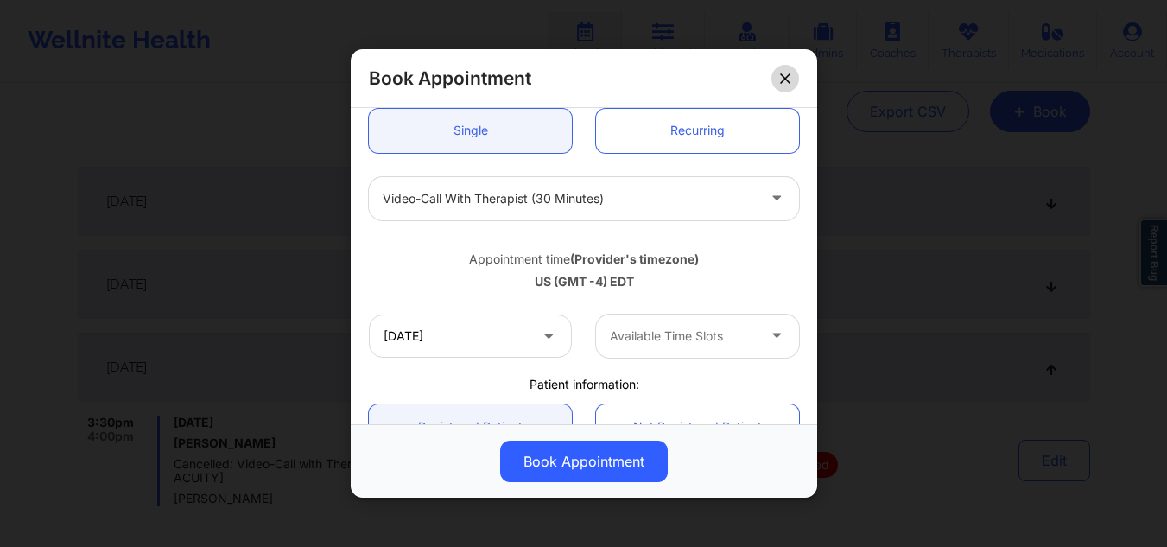
click at [785, 77] on icon at bounding box center [785, 78] width 10 height 10
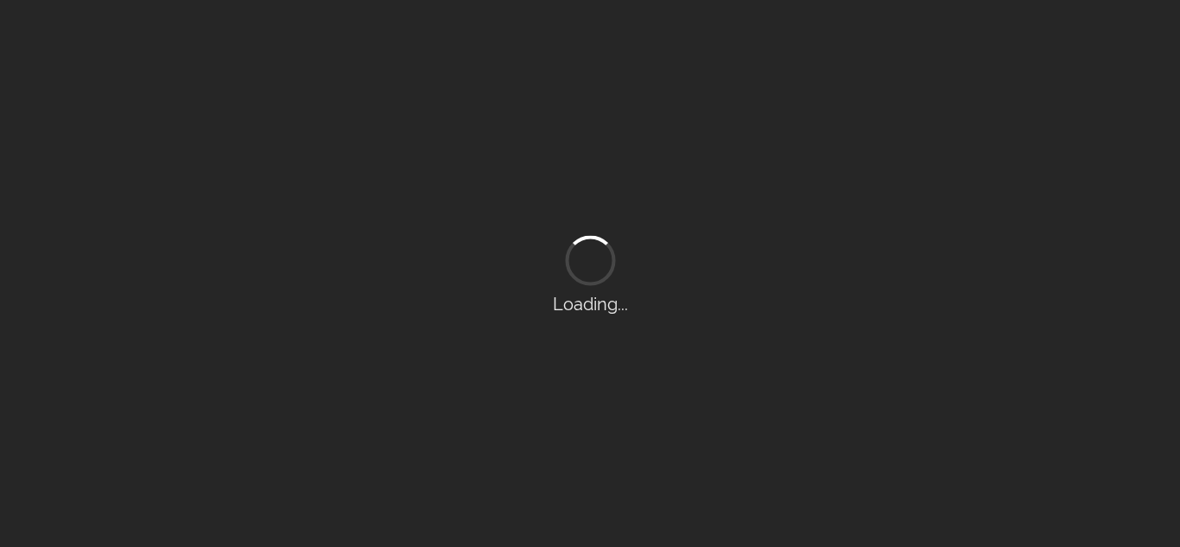
scroll to position [8, 0]
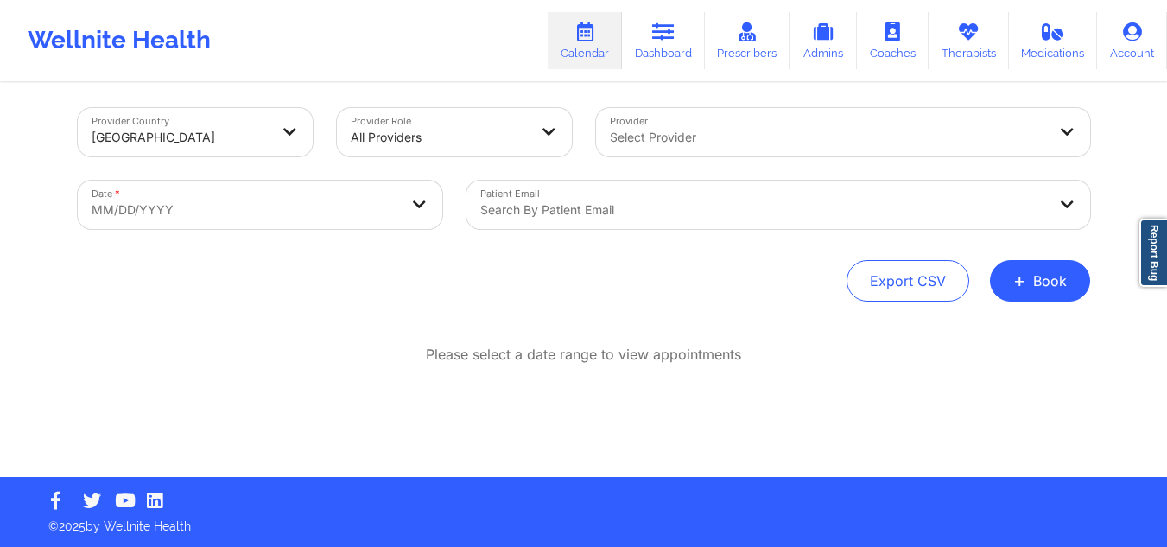
click at [670, 125] on div "Select Provider" at bounding box center [822, 132] width 453 height 48
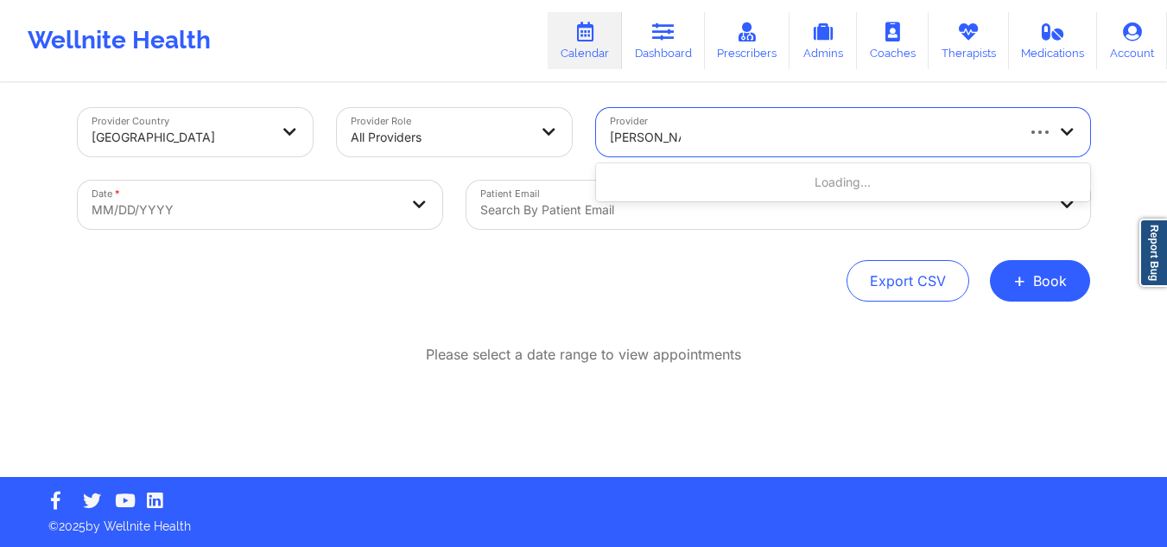
type input "sharice white"
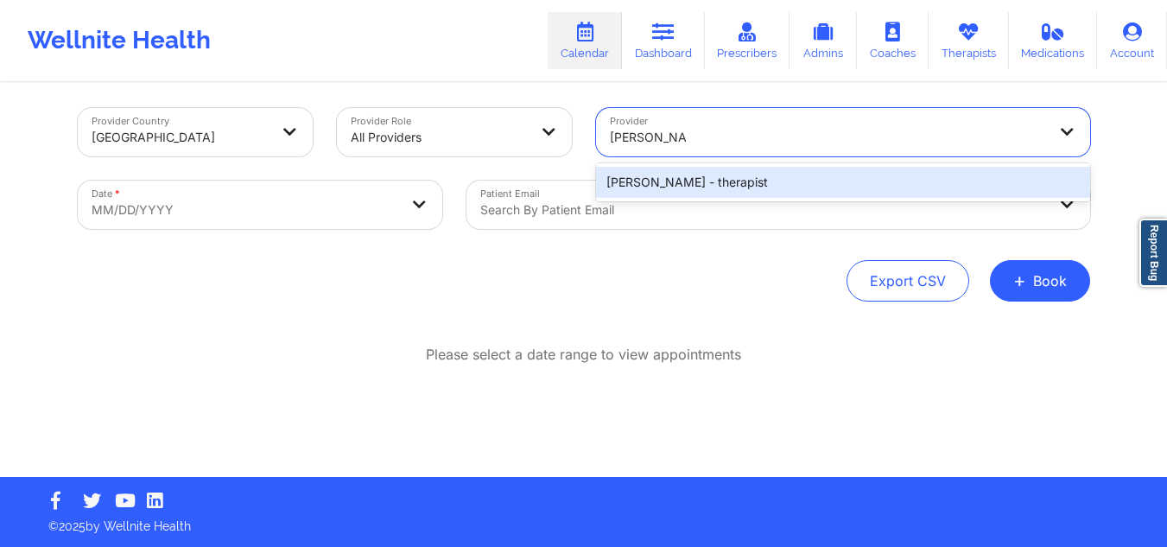
click at [673, 168] on div "Sharice White - therapist" at bounding box center [843, 182] width 494 height 31
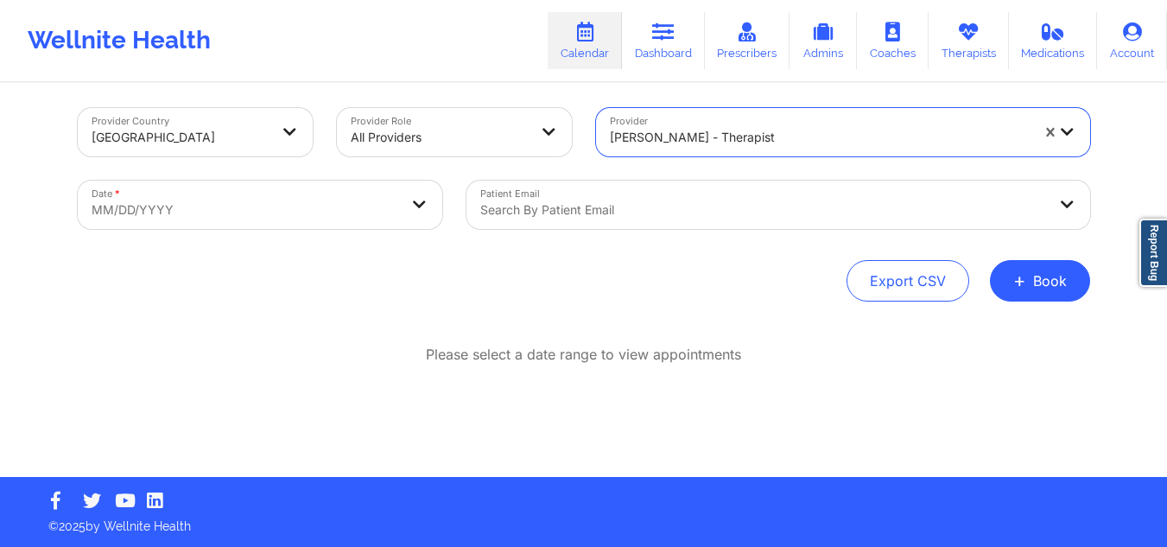
click at [316, 223] on body "Wellnite Health Calendar Dashboard Prescribers Admins Coaches Therapists Medica…" at bounding box center [583, 265] width 1167 height 547
select select "2025-8"
select select "2025-9"
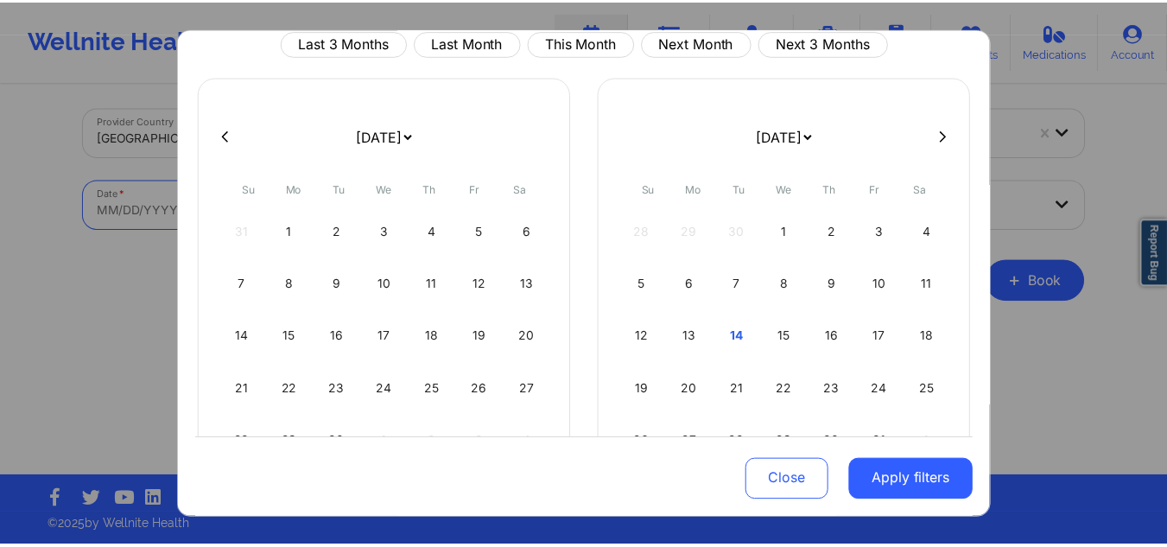
scroll to position [72, 0]
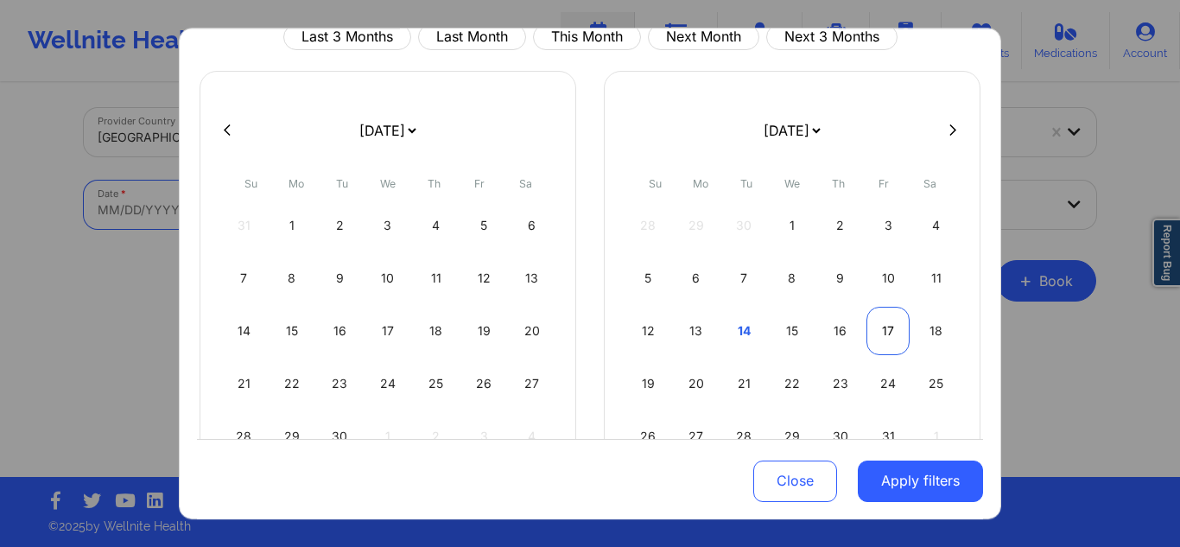
click at [881, 323] on div "17" at bounding box center [888, 331] width 44 height 48
select select "2025-9"
select select "2025-10"
select select "2025-9"
select select "2025-10"
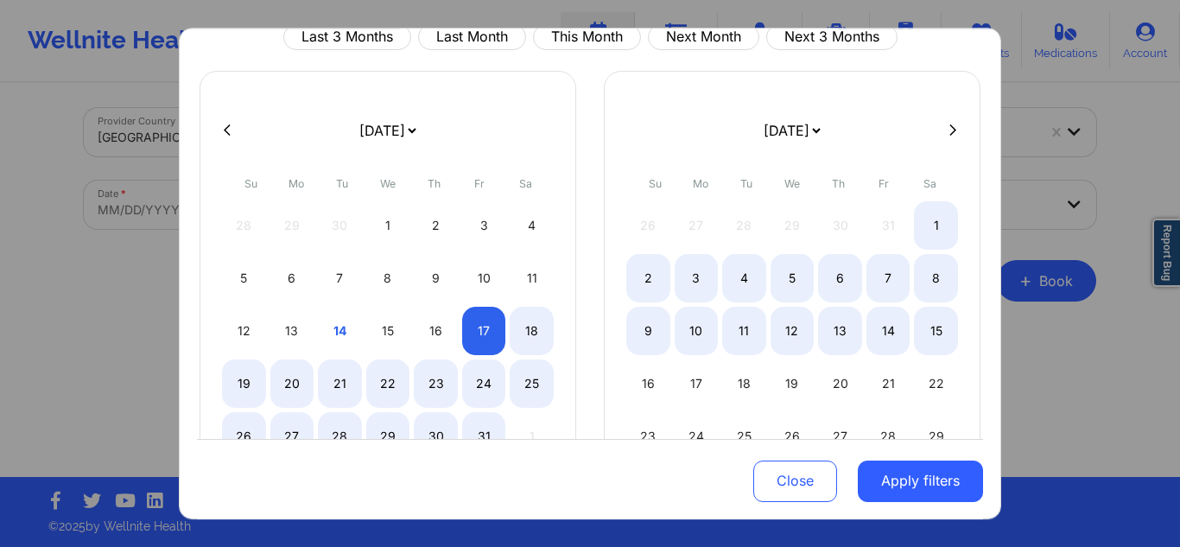
click at [944, 137] on button at bounding box center [952, 130] width 17 height 15
select select "2025-10"
select select "2025-11"
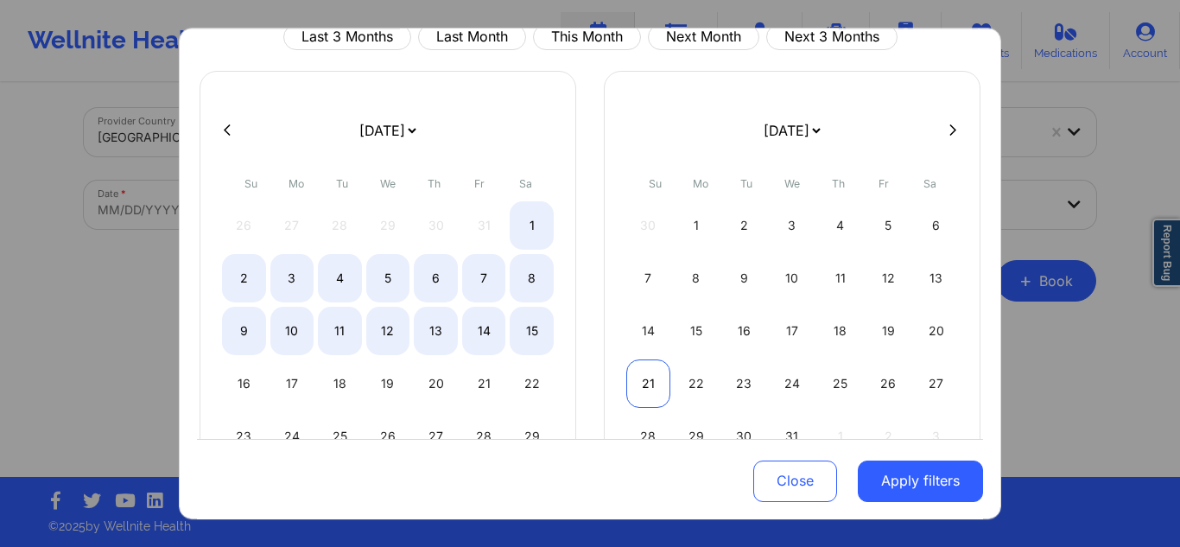
select select "2025-10"
select select "2025-11"
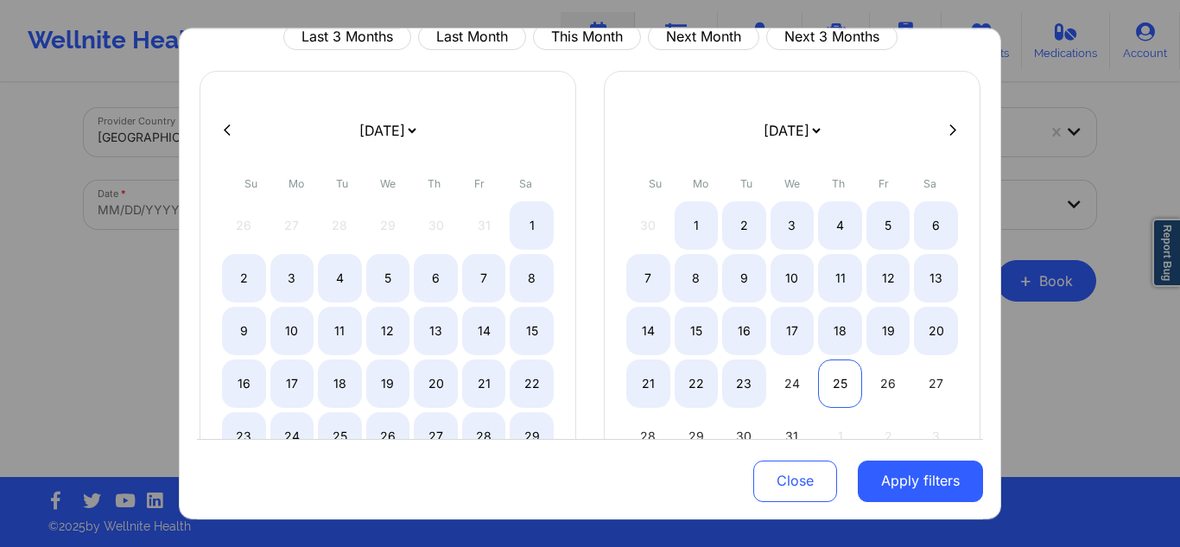
select select "2025-10"
select select "2025-11"
select select "2025-10"
select select "2025-11"
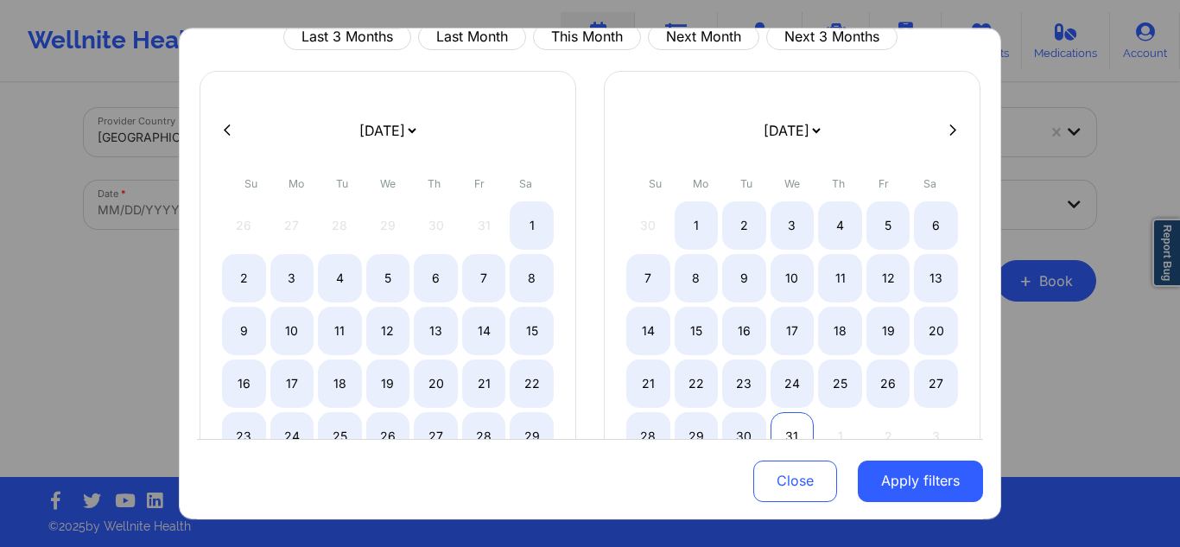
click at [789, 425] on div "31" at bounding box center [793, 436] width 44 height 48
select select "2025-9"
select select "2025-10"
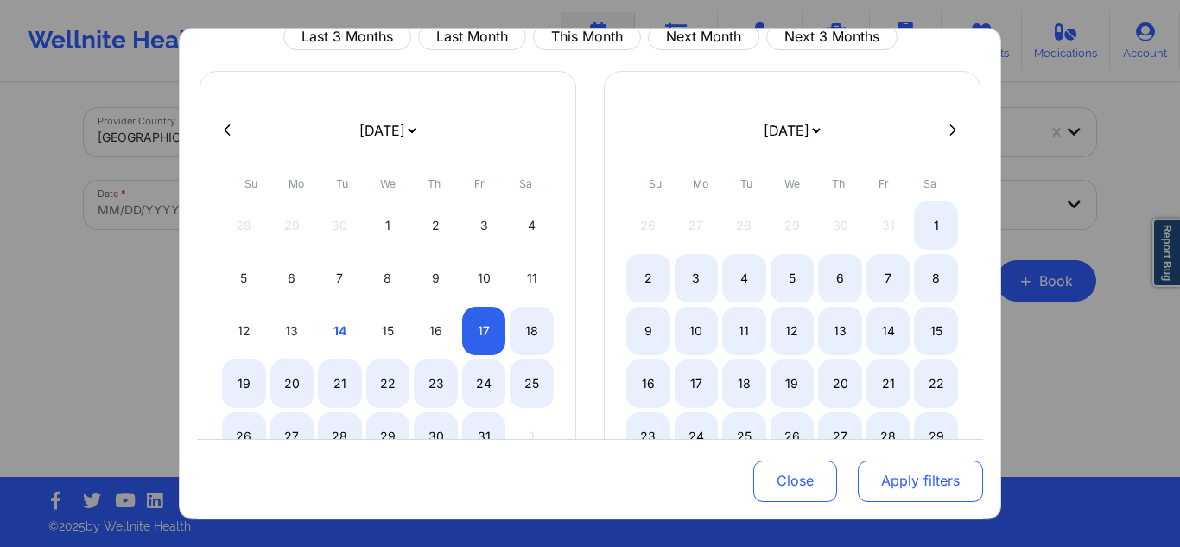
click at [911, 475] on button "Apply filters" at bounding box center [920, 480] width 125 height 41
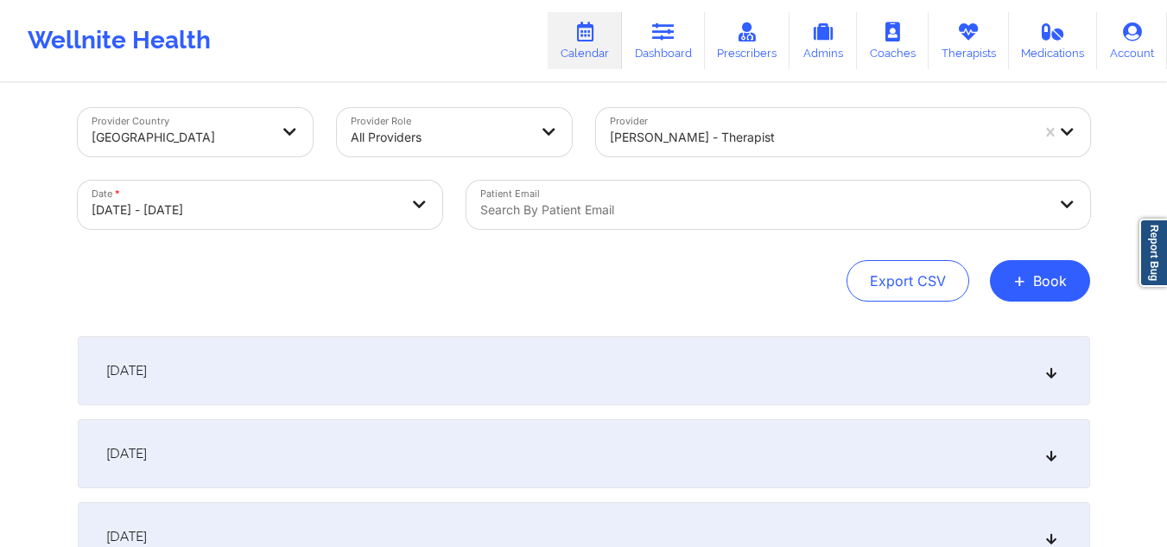
click at [990, 349] on div "October 17, 2025" at bounding box center [584, 370] width 1012 height 69
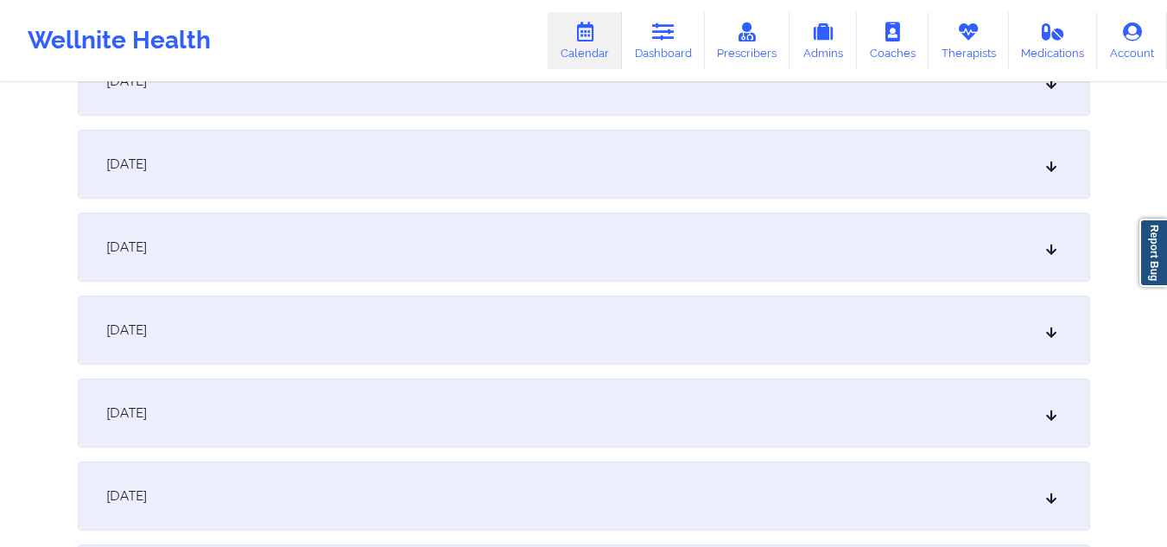
scroll to position [2072, 0]
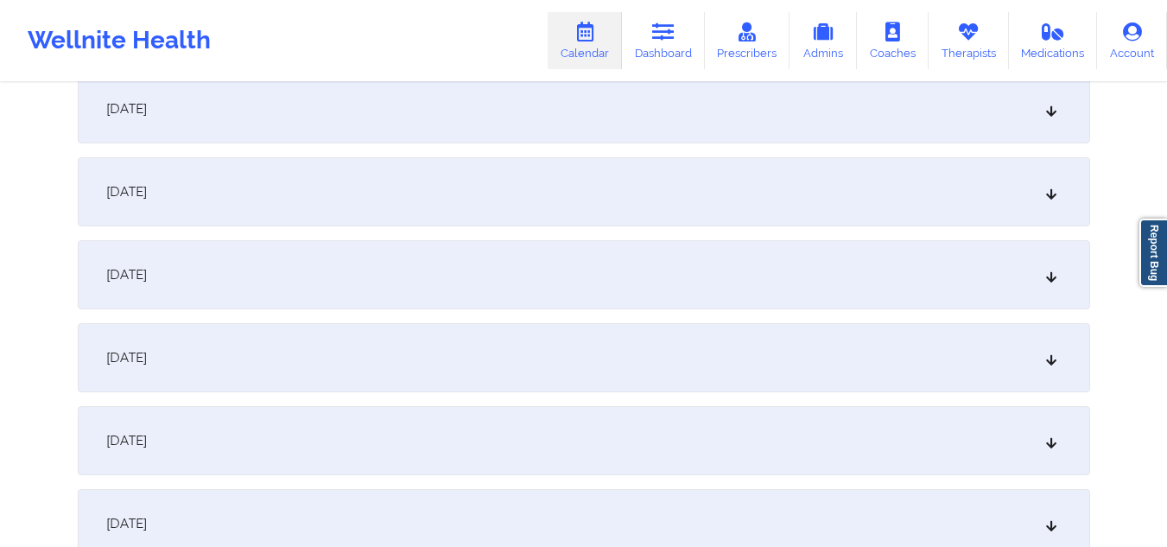
click at [998, 270] on div "October 24, 2025" at bounding box center [584, 274] width 1012 height 69
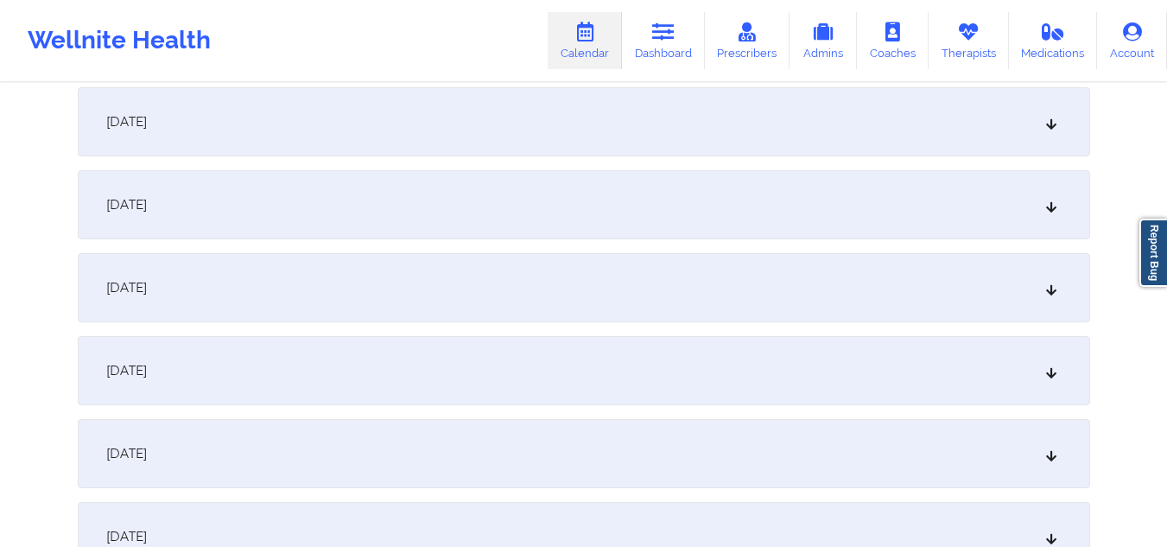
scroll to position [3667, 0]
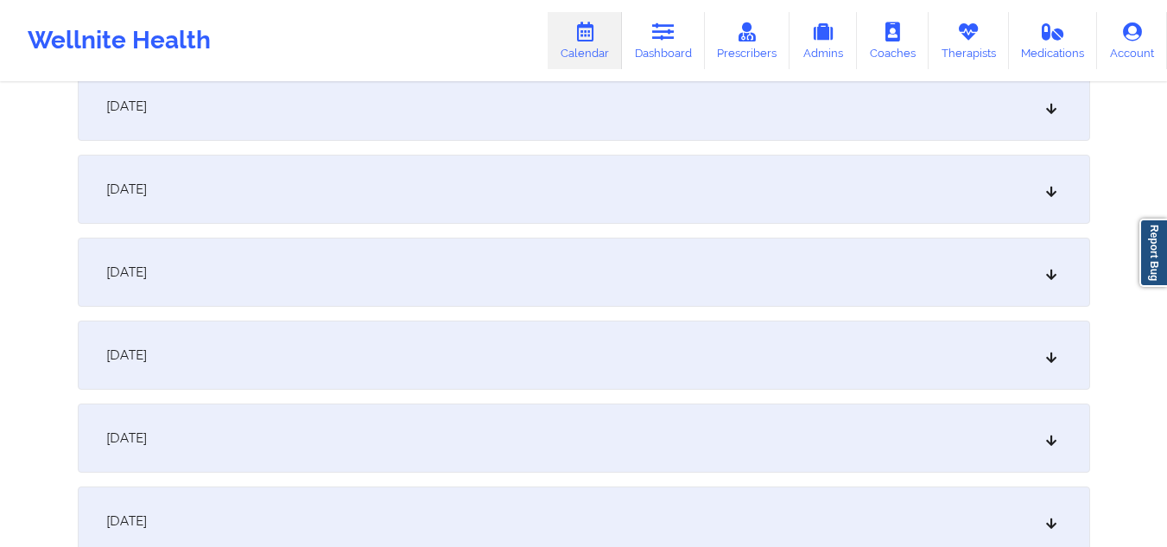
click at [1007, 444] on div "October 31, 2025" at bounding box center [584, 437] width 1012 height 69
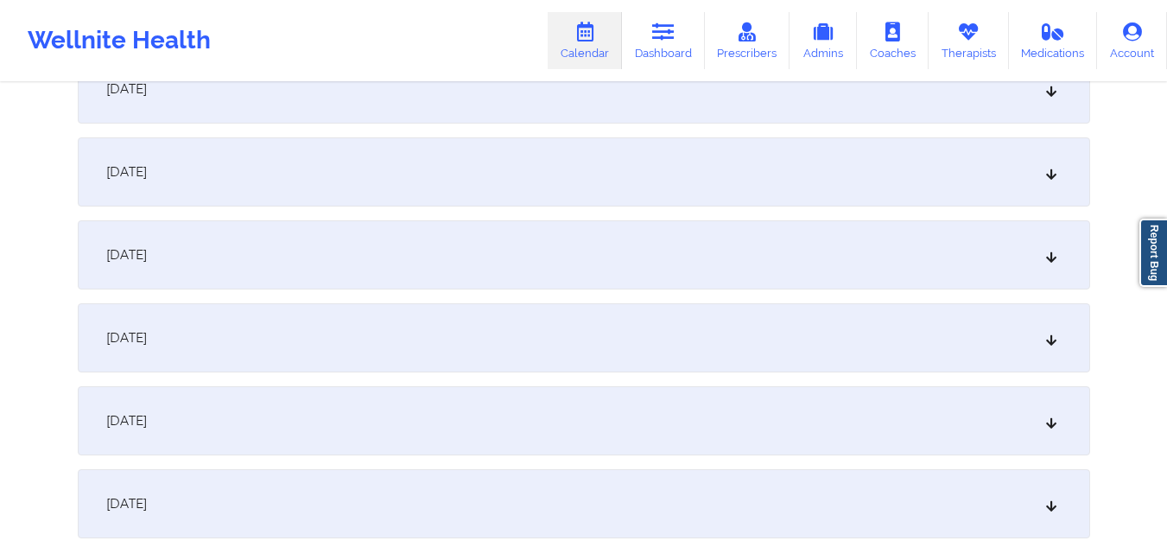
click at [816, 281] on div "November 7, 2025" at bounding box center [584, 254] width 1012 height 69
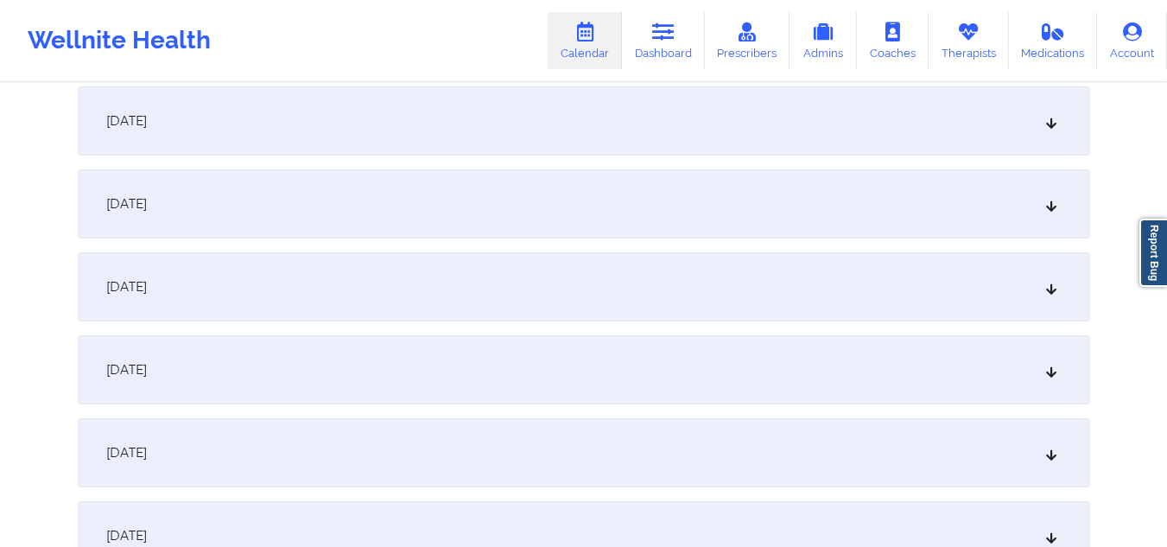
scroll to position [6801, 0]
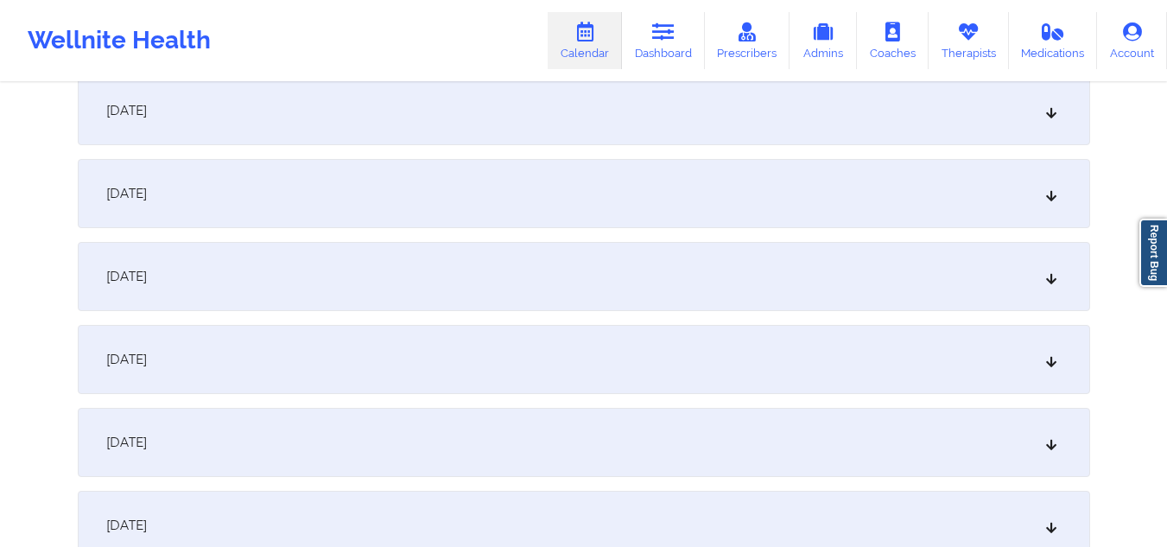
click at [911, 208] on div "November 14, 2025" at bounding box center [584, 193] width 1012 height 69
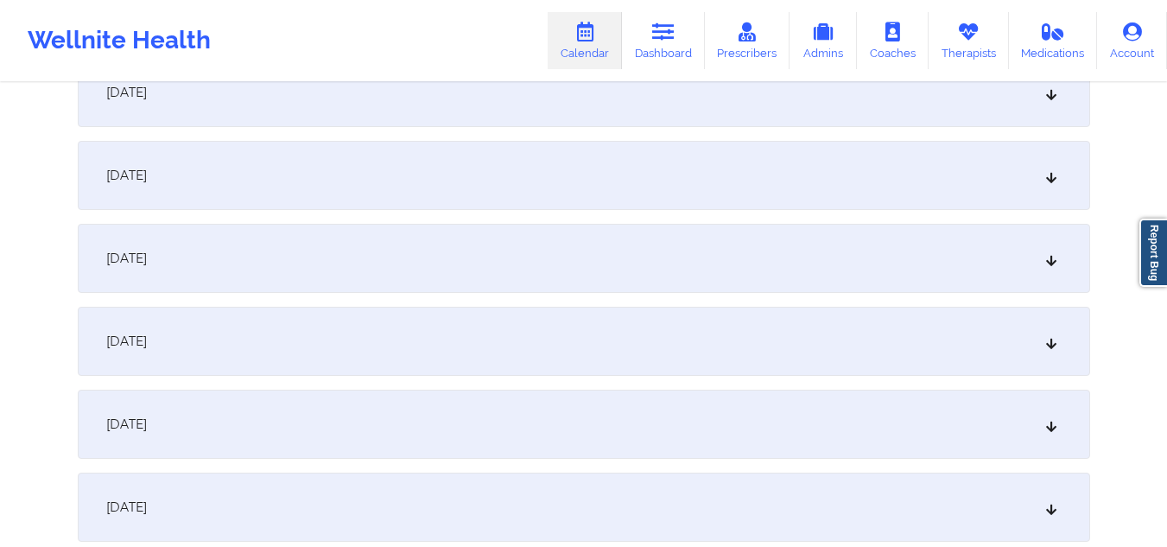
scroll to position [7951, 0]
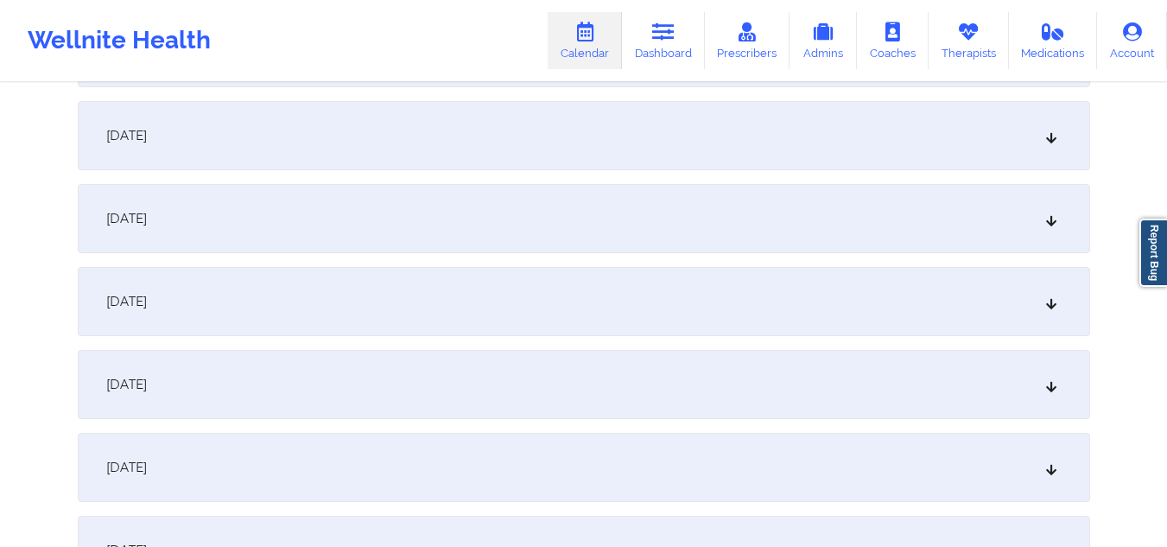
click at [1037, 378] on div "November 21, 2025" at bounding box center [584, 384] width 1012 height 69
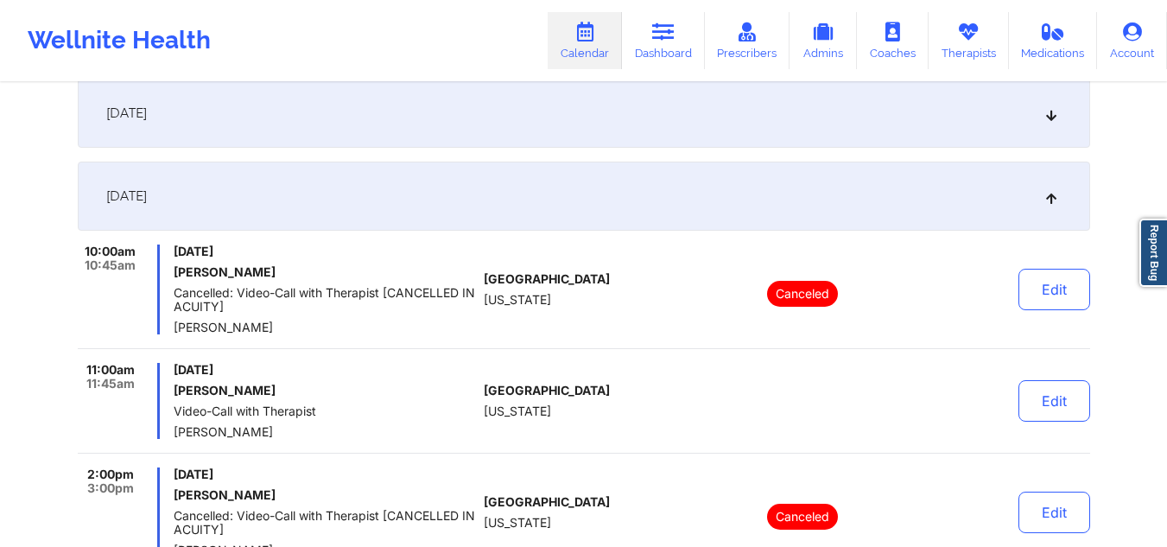
scroll to position [8076, 0]
